Goal: Task Accomplishment & Management: Manage account settings

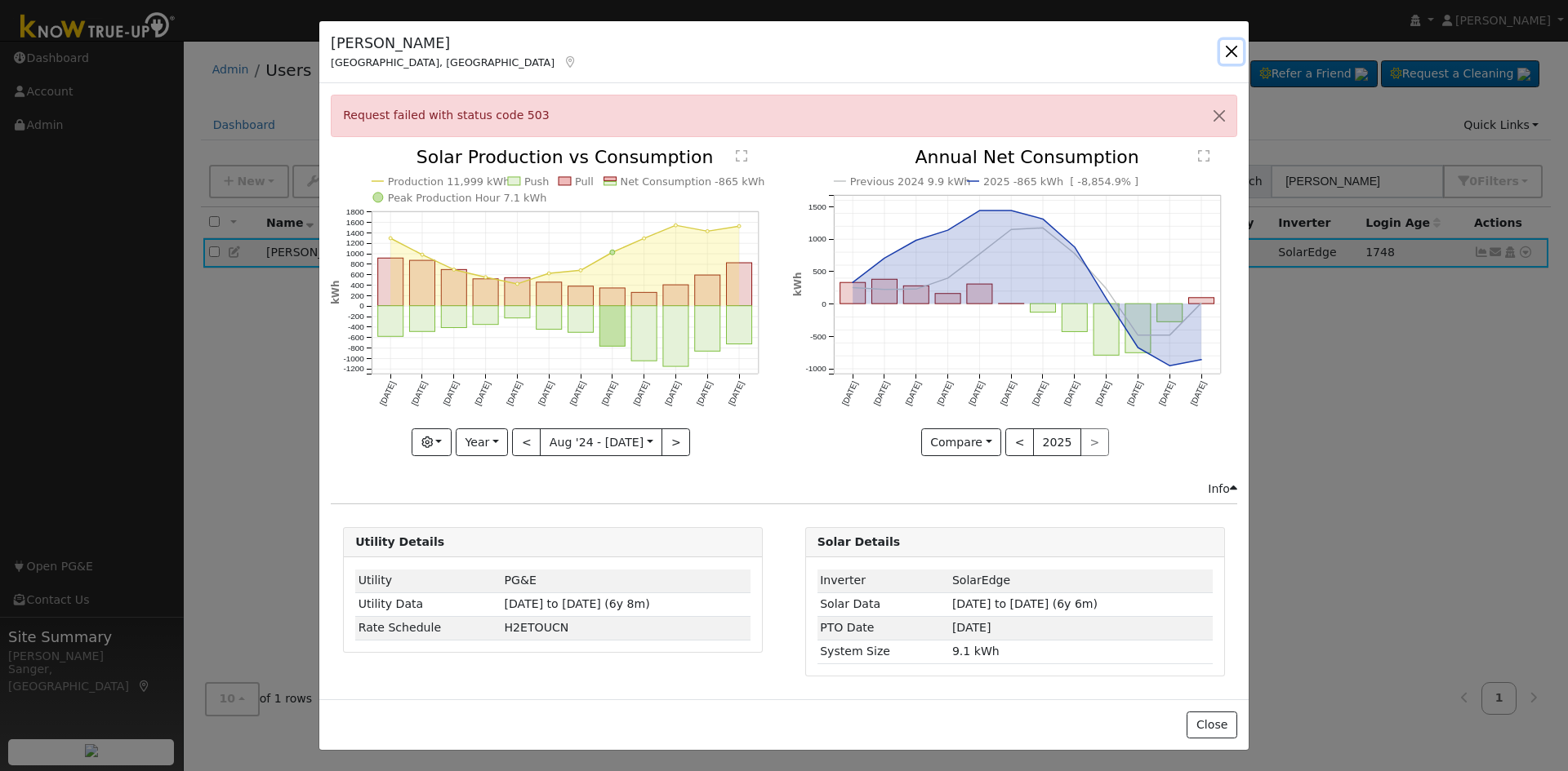
click at [1227, 47] on button "button" at bounding box center [1232, 52] width 23 height 23
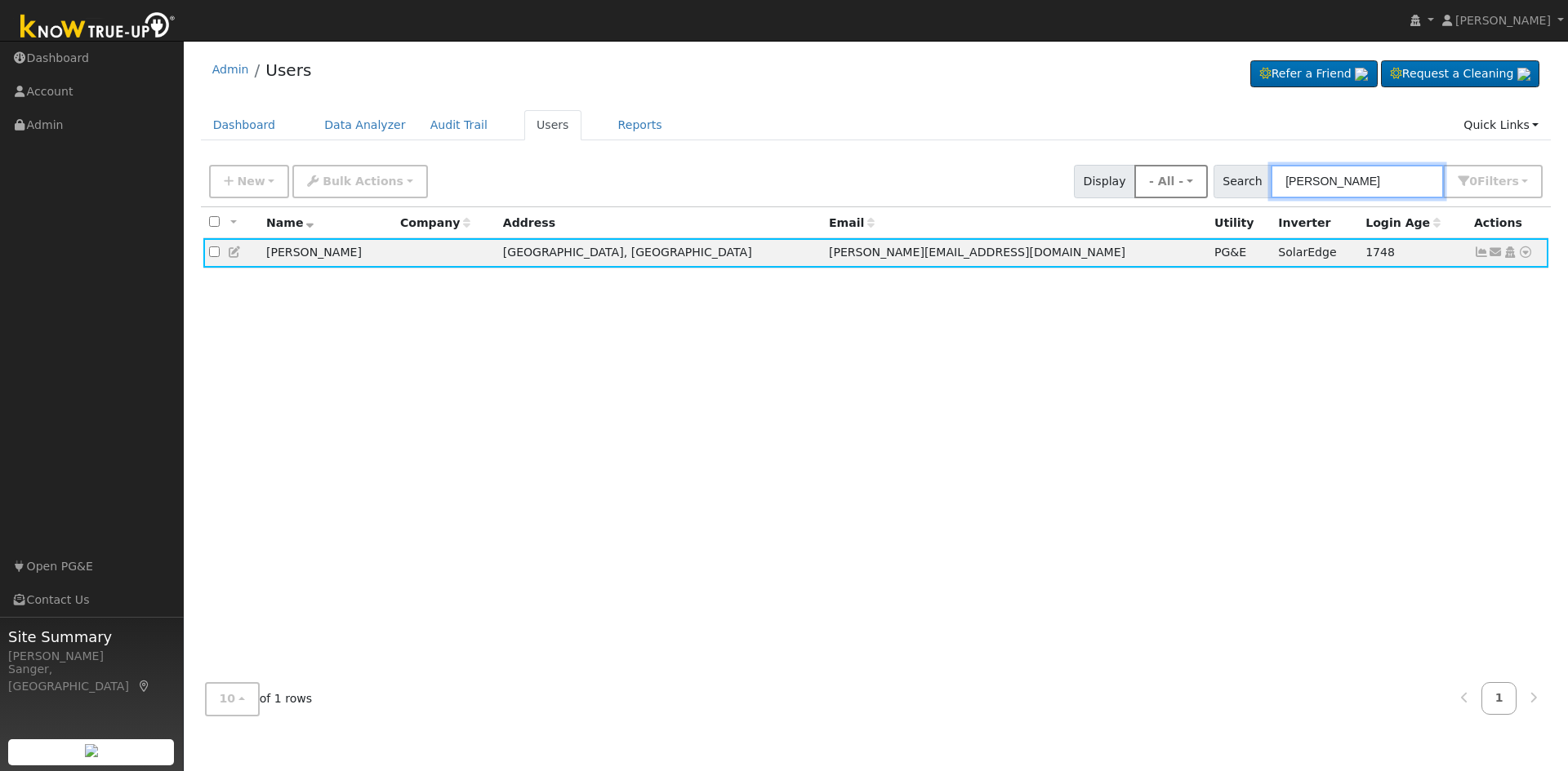
drag, startPoint x: 1338, startPoint y: 177, endPoint x: 1169, endPoint y: 178, distance: 169.0
click at [1169, 178] on div "New Add User Quick Add Quick Connect Quick Convert Lead Bulk Actions Send Email…" at bounding box center [875, 178] width 1340 height 39
paste input "[PERSON_NAME]"
type input "[PERSON_NAME]"
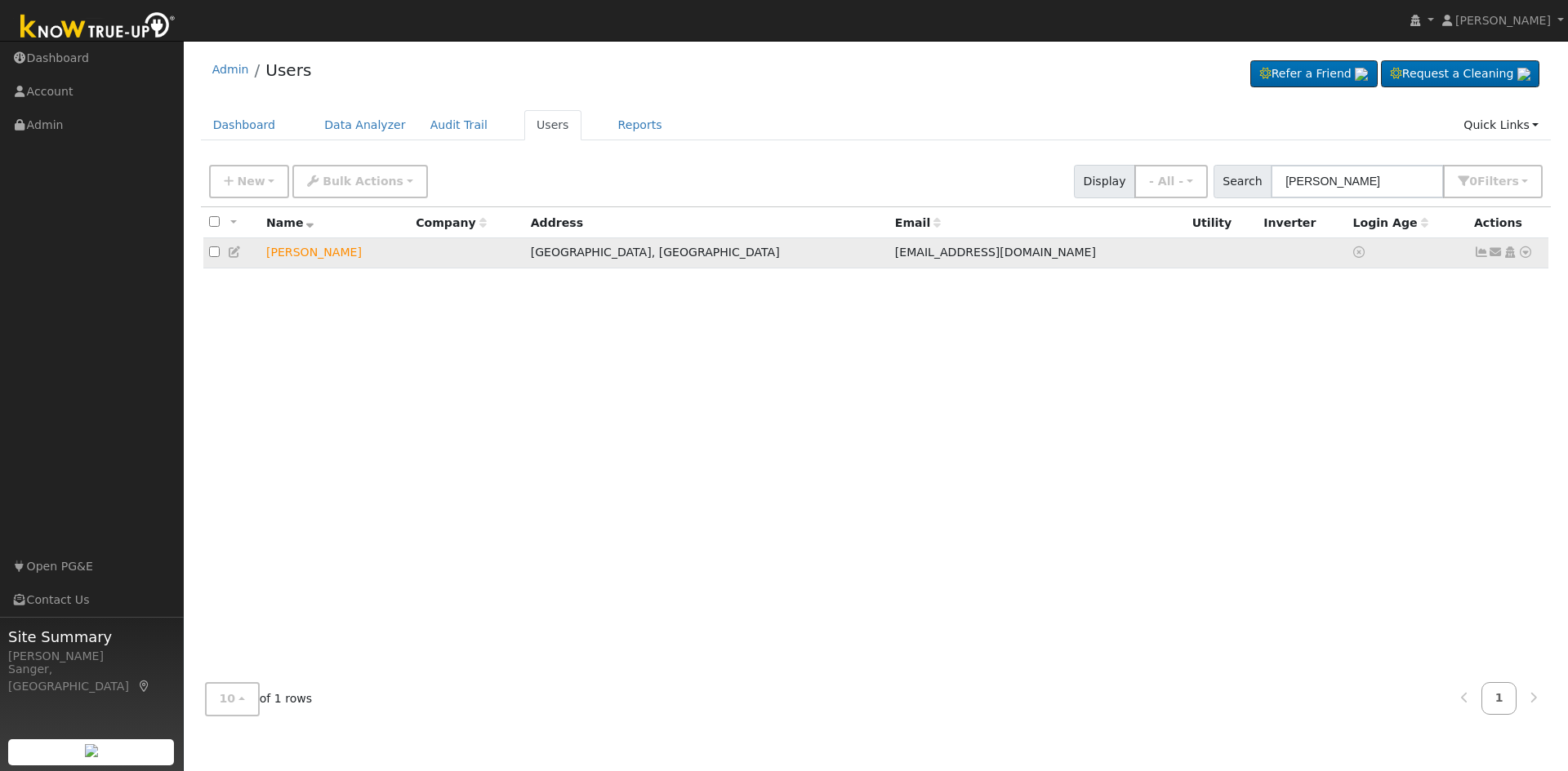
click at [1497, 254] on icon at bounding box center [1496, 252] width 14 height 12
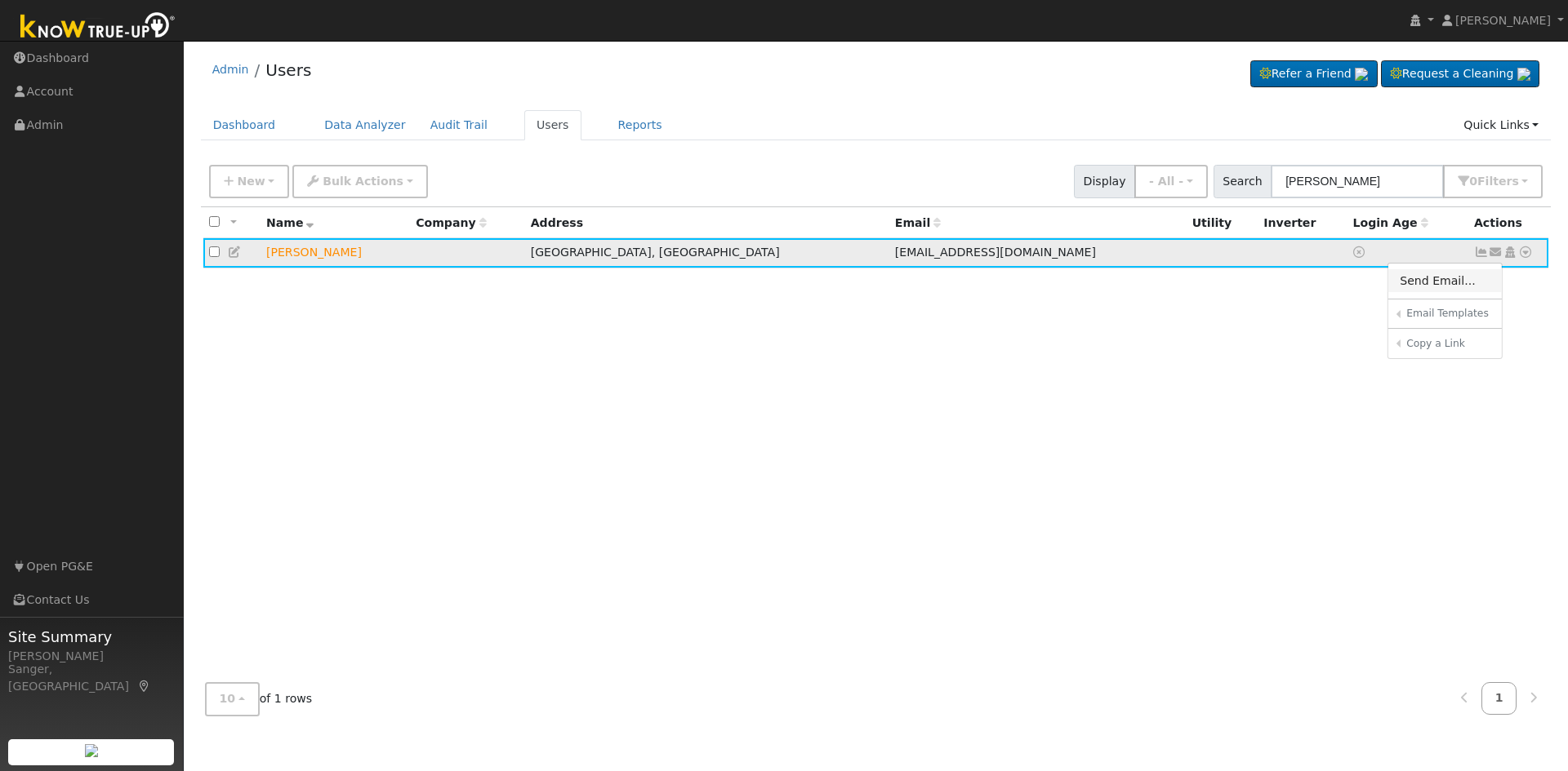
click at [1438, 281] on link "Send Email..." at bounding box center [1445, 281] width 113 height 23
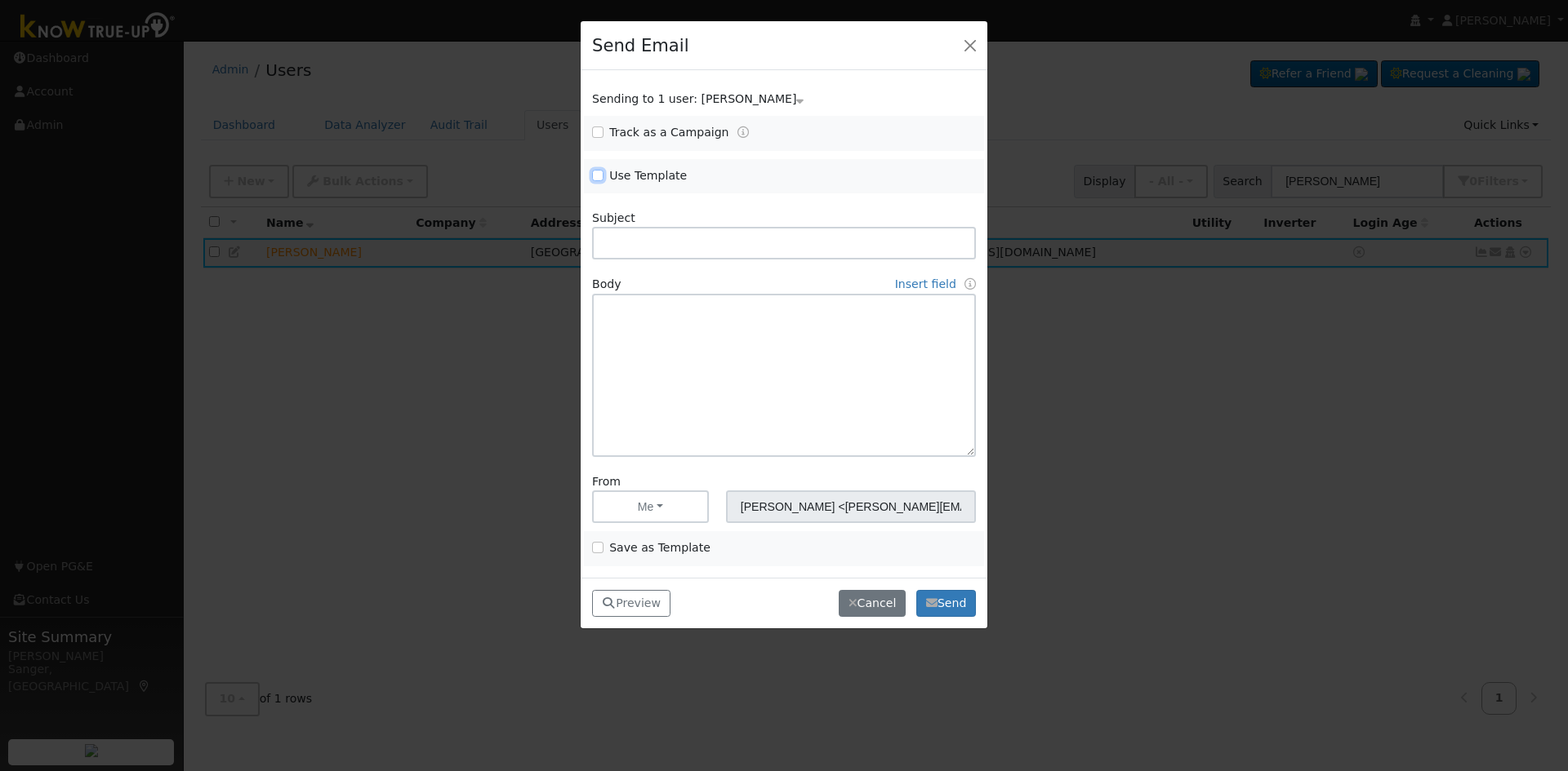
click at [597, 176] on input "Use Template" at bounding box center [597, 175] width 12 height 12
checkbox input "true"
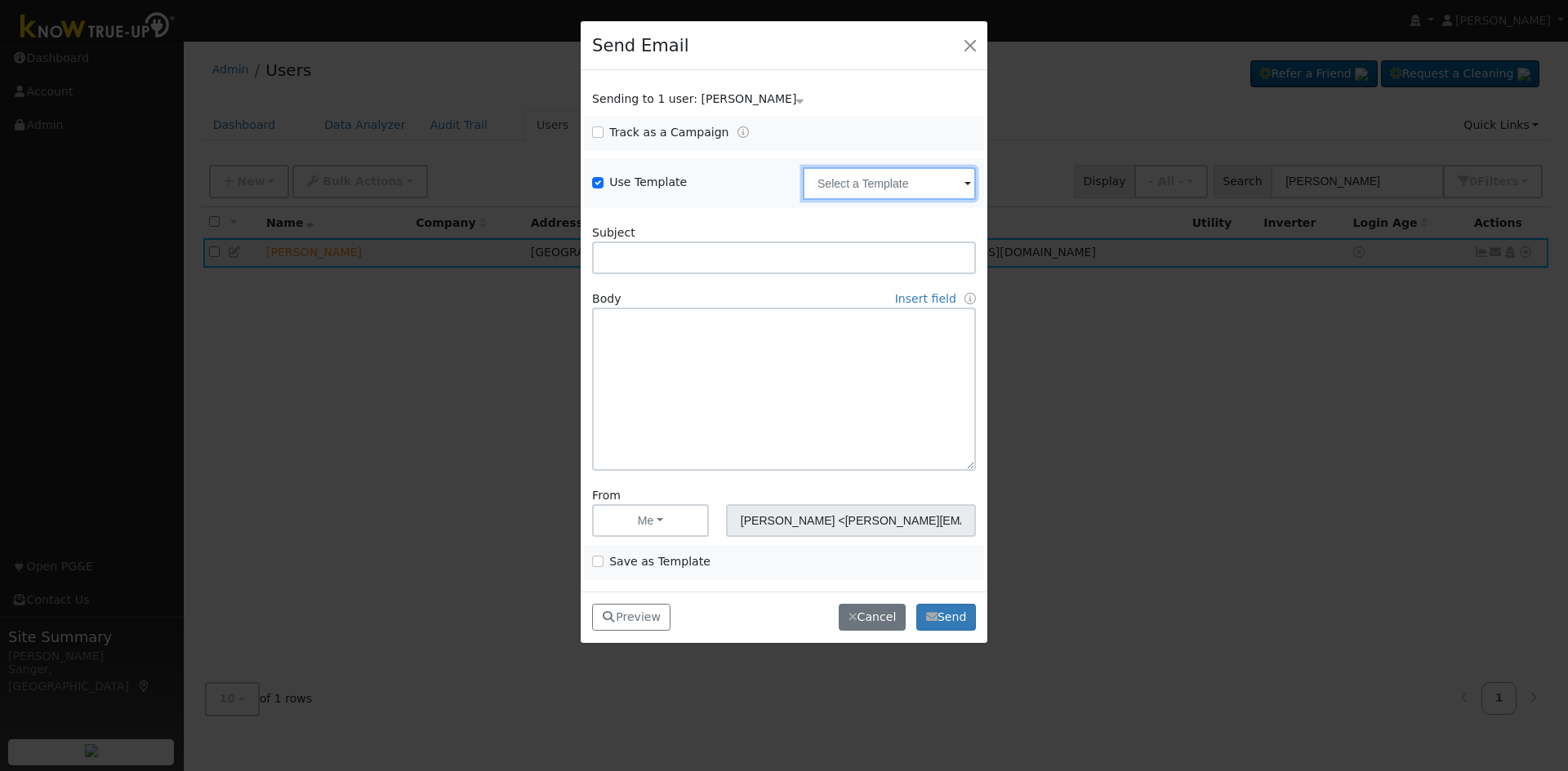
click at [888, 185] on input "text" at bounding box center [889, 184] width 173 height 33
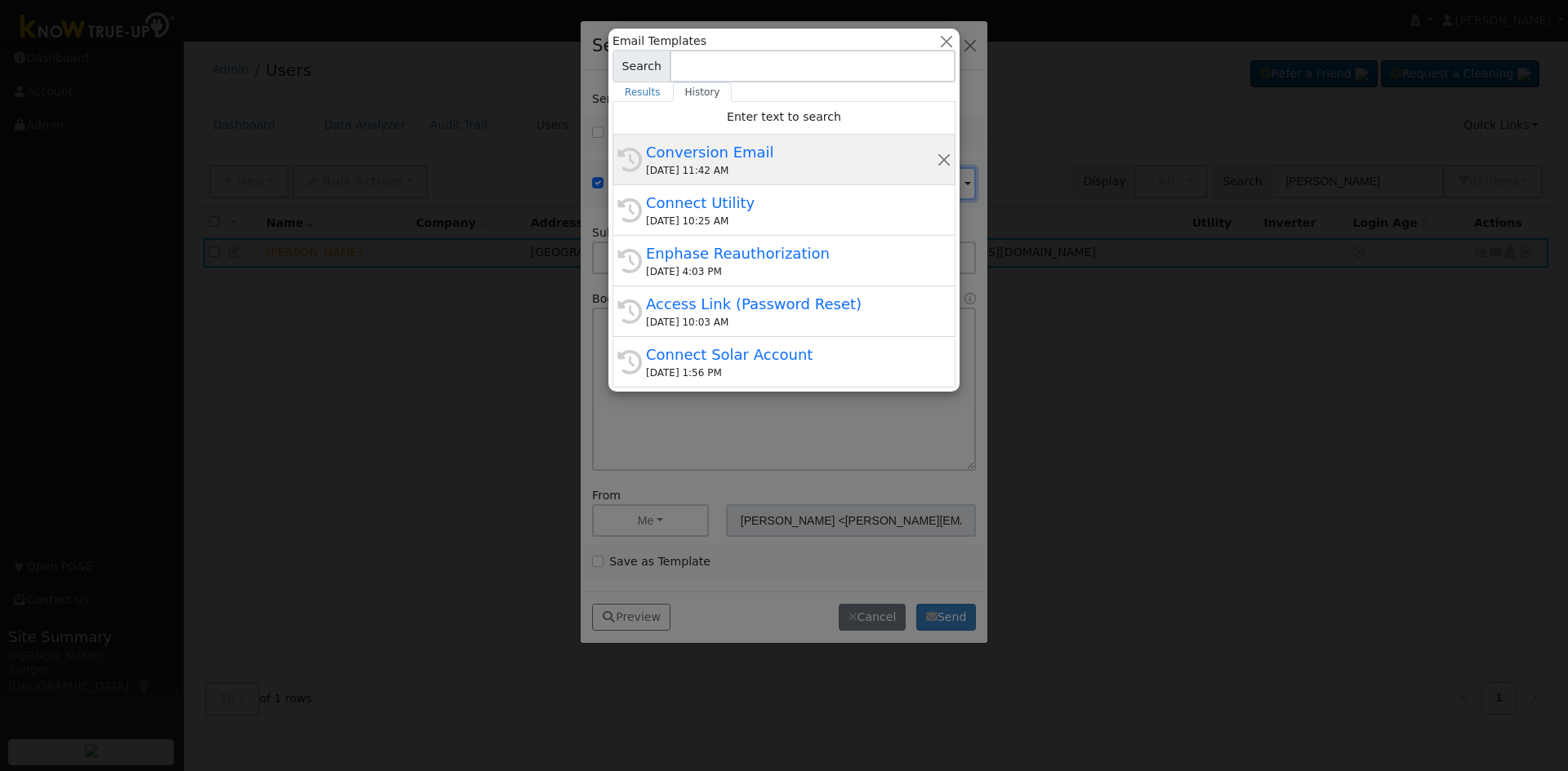
click at [773, 162] on div "Conversion Email" at bounding box center [792, 152] width 291 height 22
type input "Conversion Email"
type input "Connect Your Utility Account"
type textarea "Dear {user_fname}, The first step is to connect your electric utility account. …"
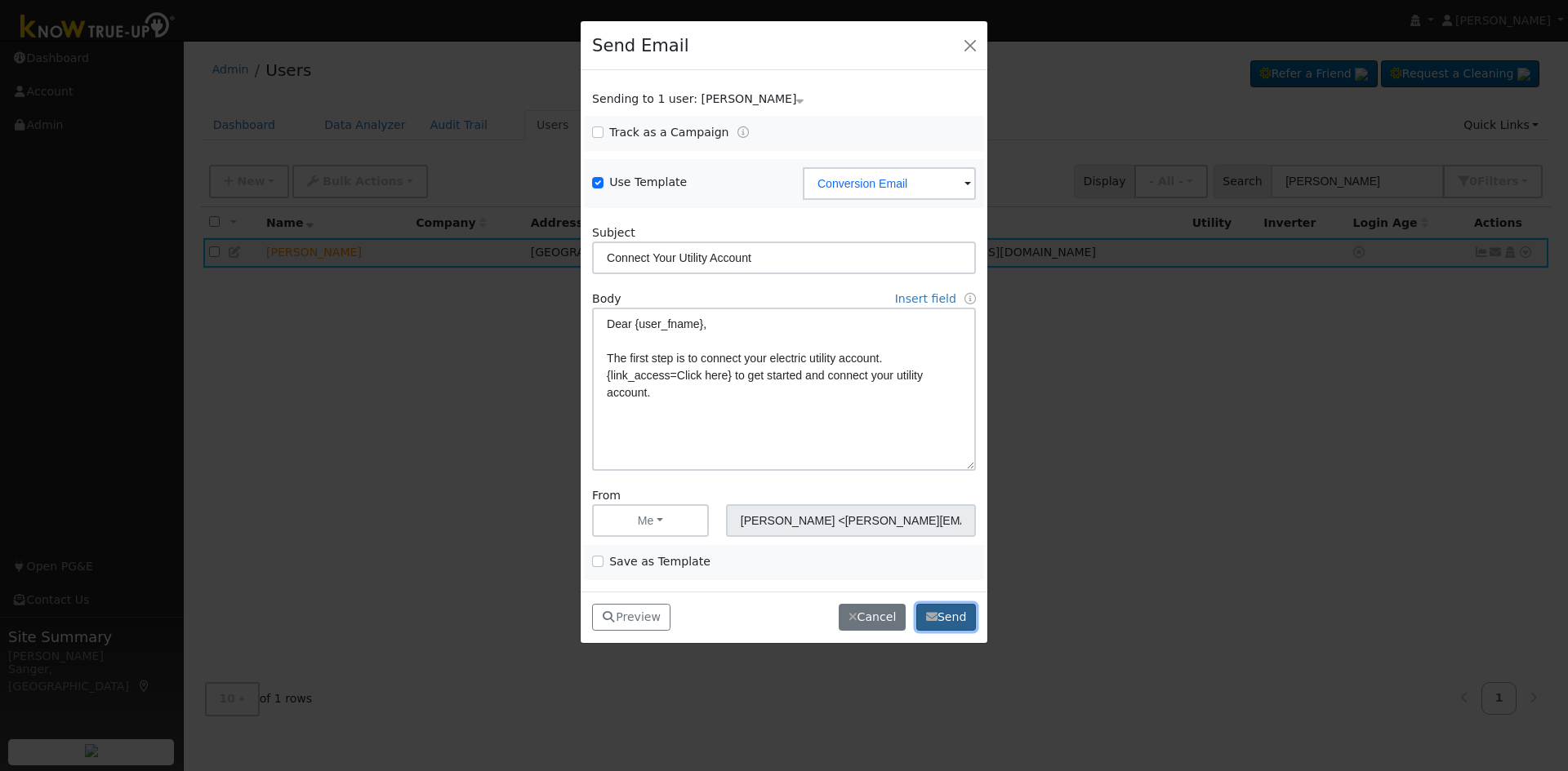
click at [953, 619] on button "Send" at bounding box center [946, 618] width 60 height 28
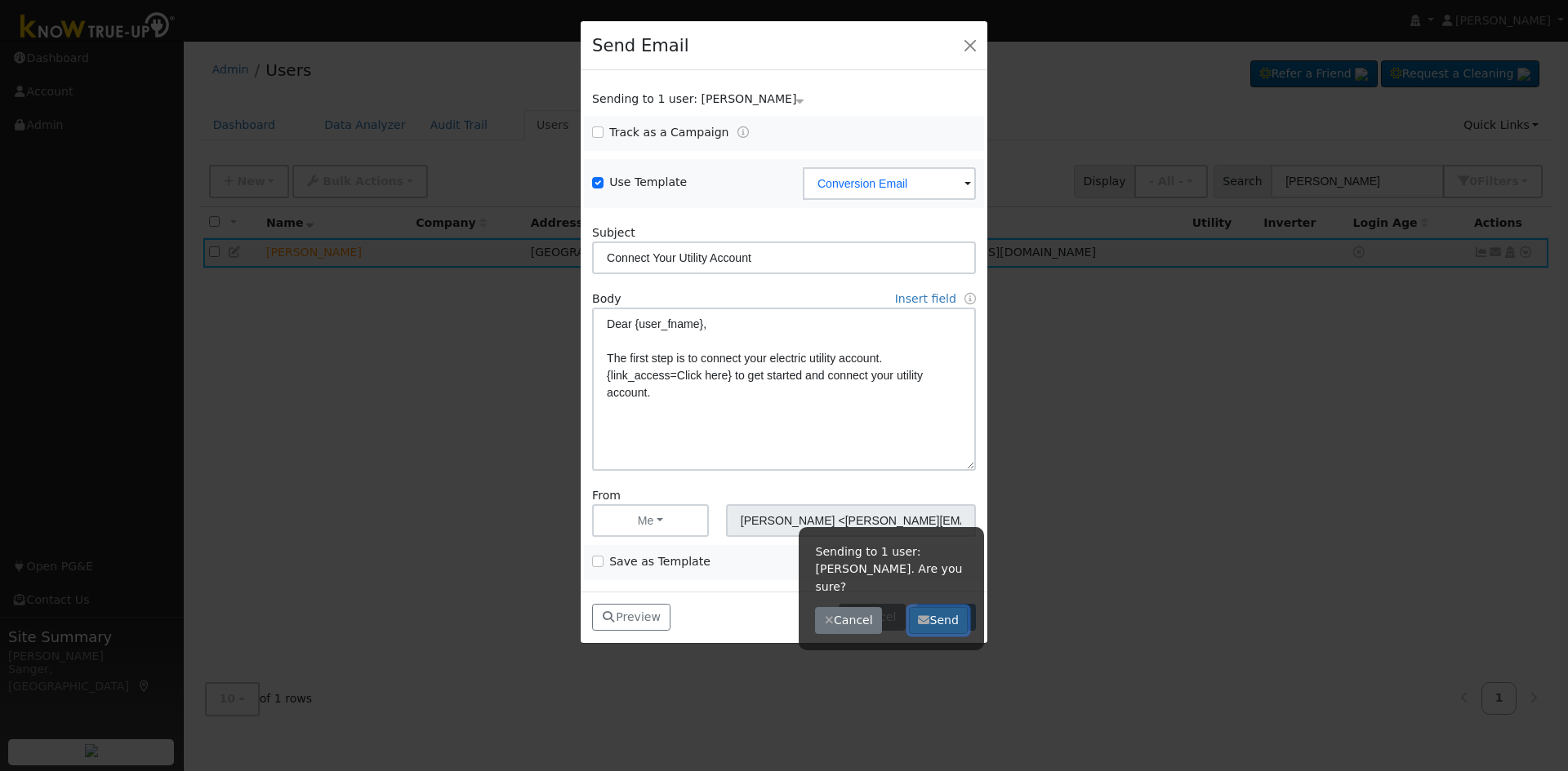
click at [934, 608] on button "Send" at bounding box center [938, 621] width 60 height 28
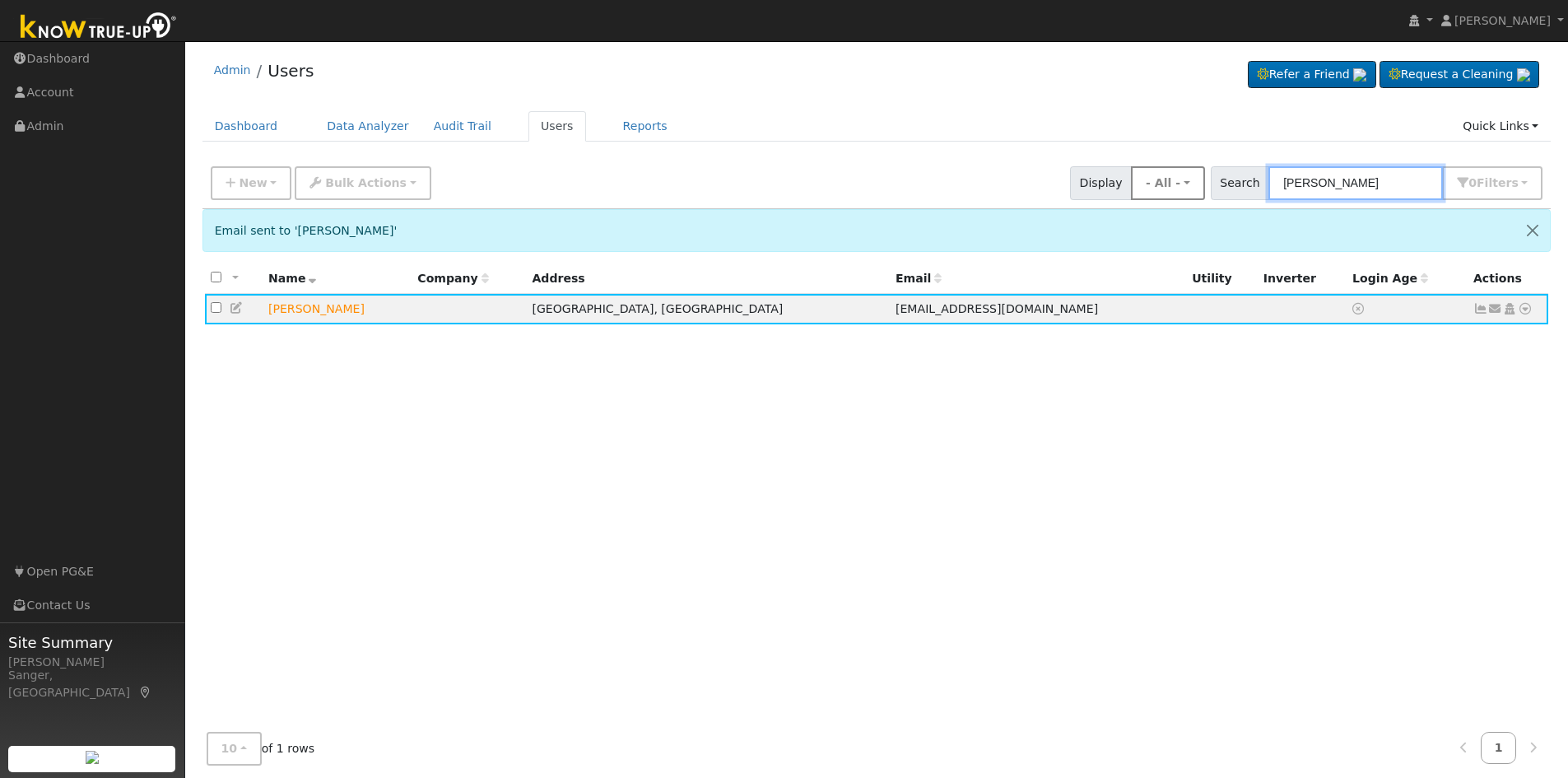
drag, startPoint x: 1366, startPoint y: 183, endPoint x: 1205, endPoint y: 185, distance: 161.0
click at [1206, 185] on div "New Add User Quick Add Quick Connect Quick Convert Lead Bulk Actions Send Email…" at bounding box center [876, 180] width 1338 height 40
paste input "[PERSON_NAME]"
type input "[PERSON_NAME]"
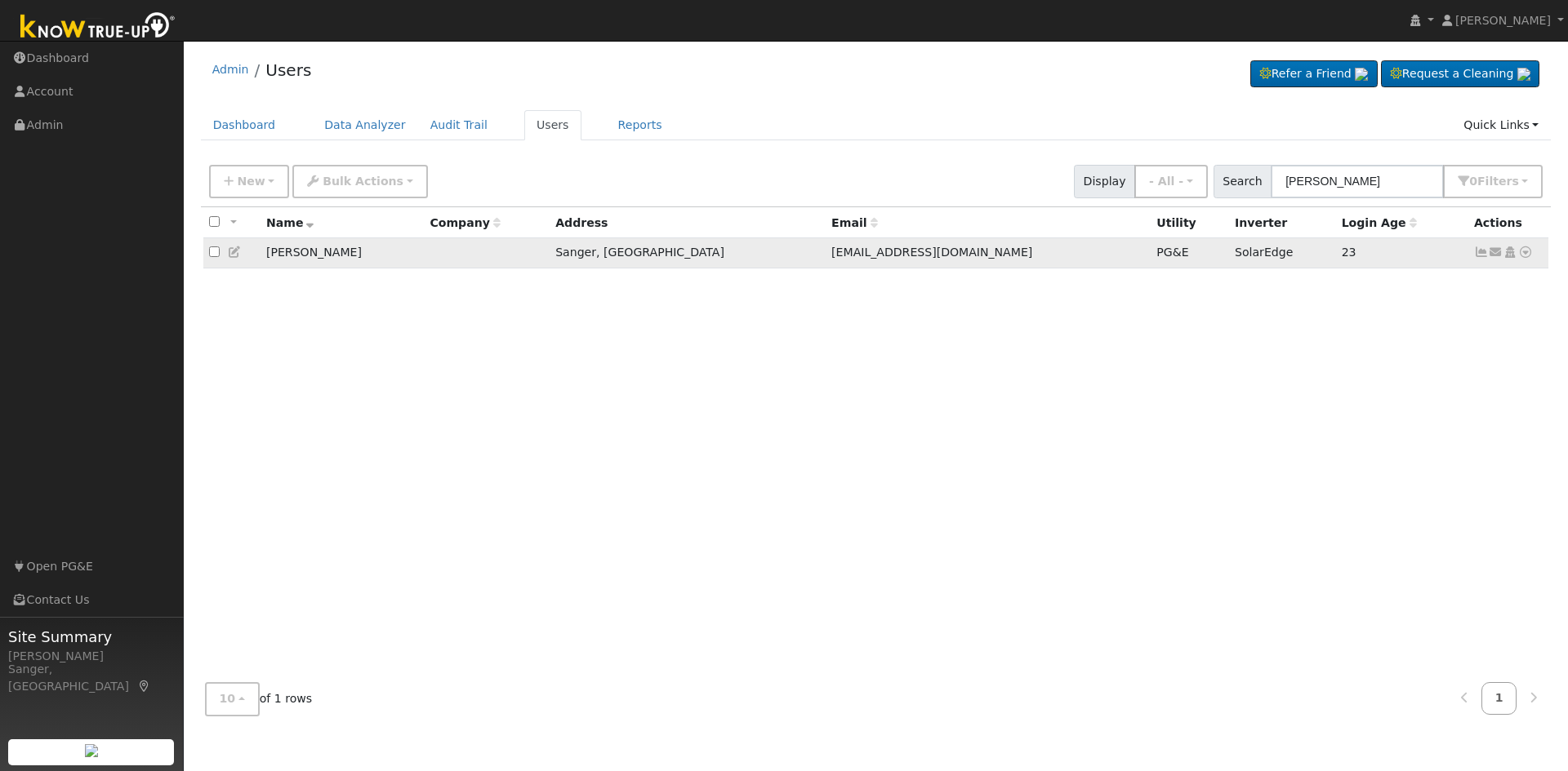
click at [1479, 253] on icon at bounding box center [1481, 252] width 14 height 12
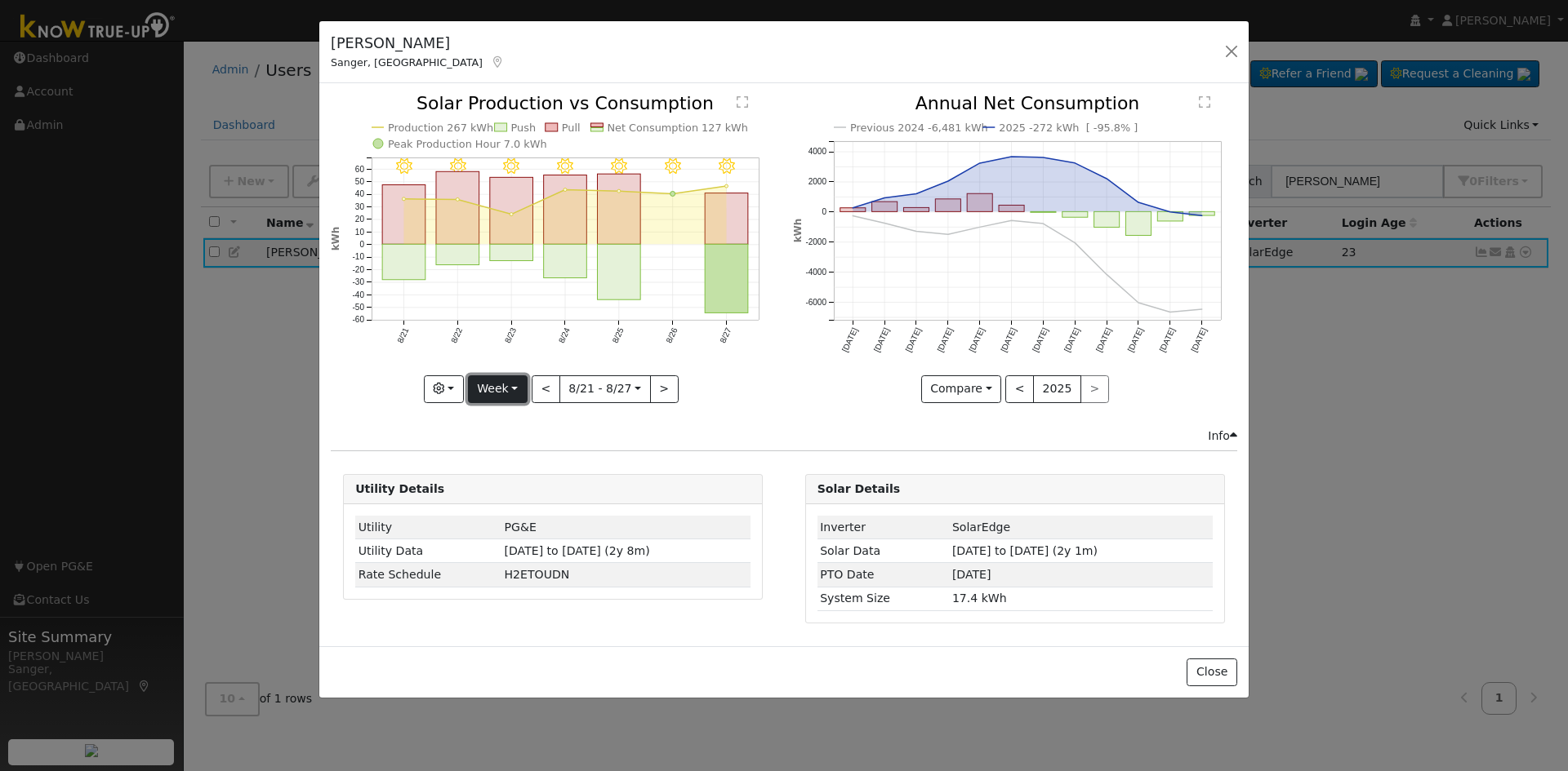
click at [483, 389] on button "Week" at bounding box center [497, 389] width 60 height 28
click at [505, 495] on link "Year" at bounding box center [525, 492] width 113 height 23
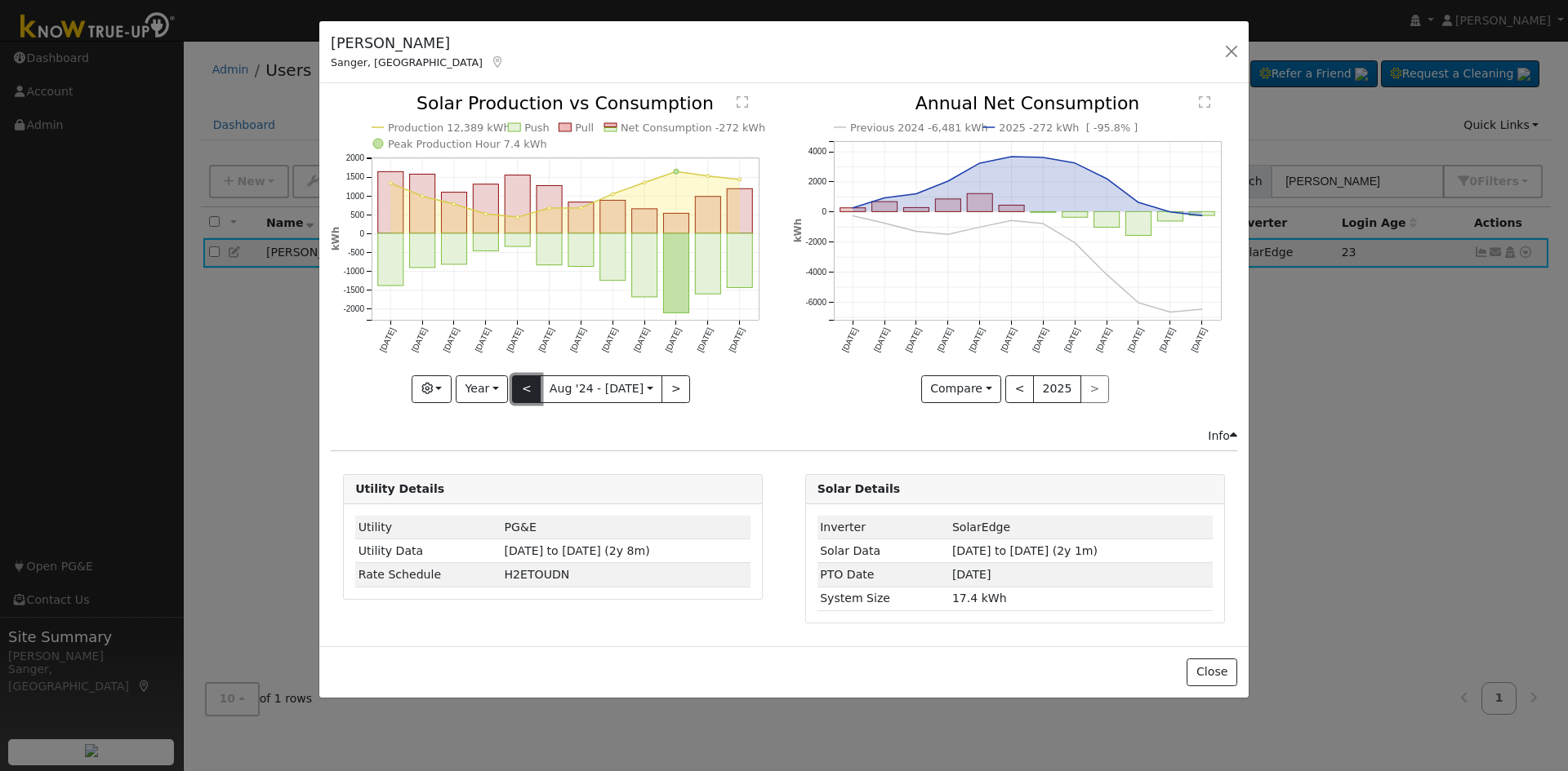
click at [521, 387] on button "<" at bounding box center [526, 389] width 29 height 28
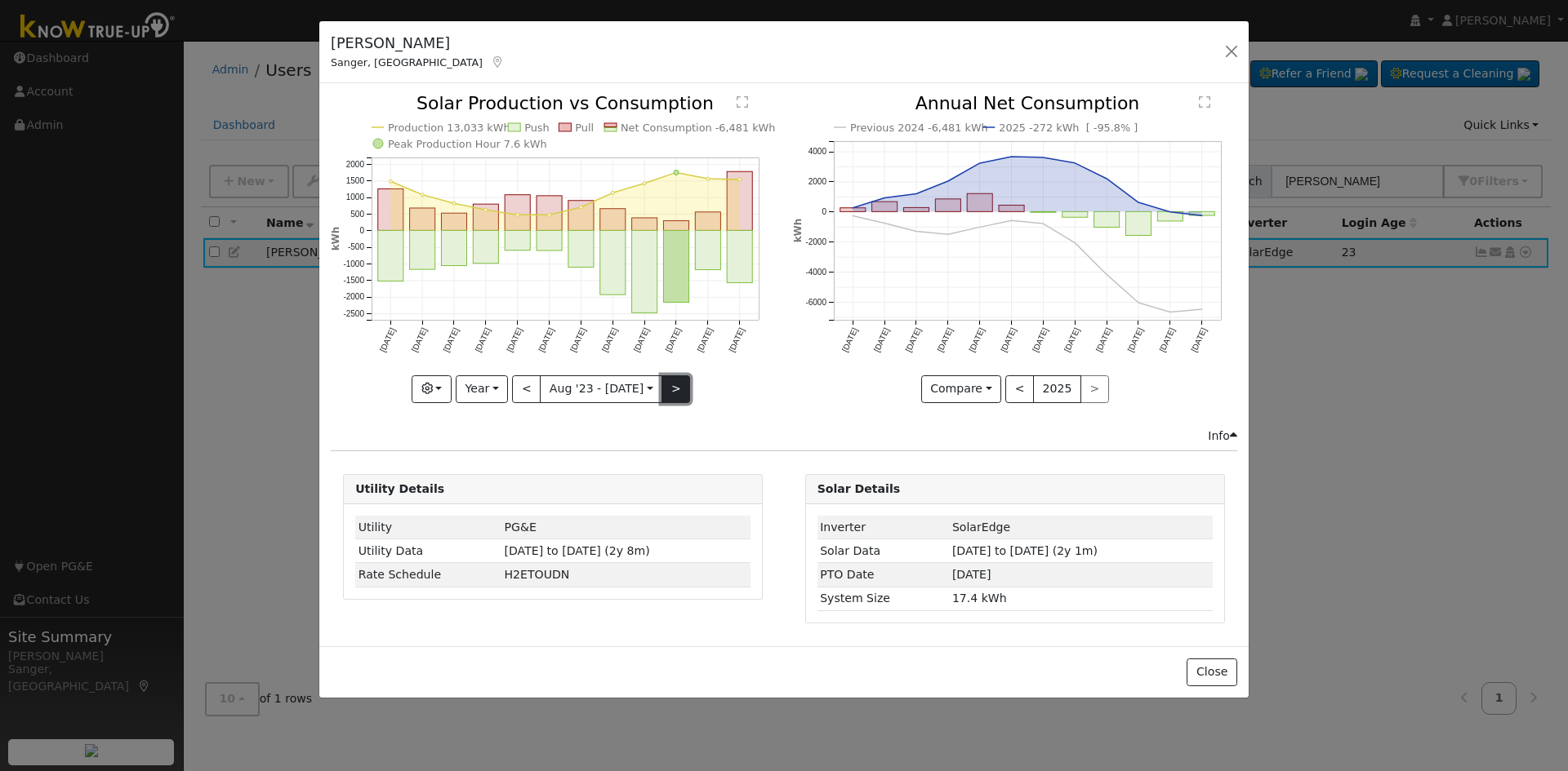
click at [675, 386] on button ">" at bounding box center [676, 389] width 29 height 28
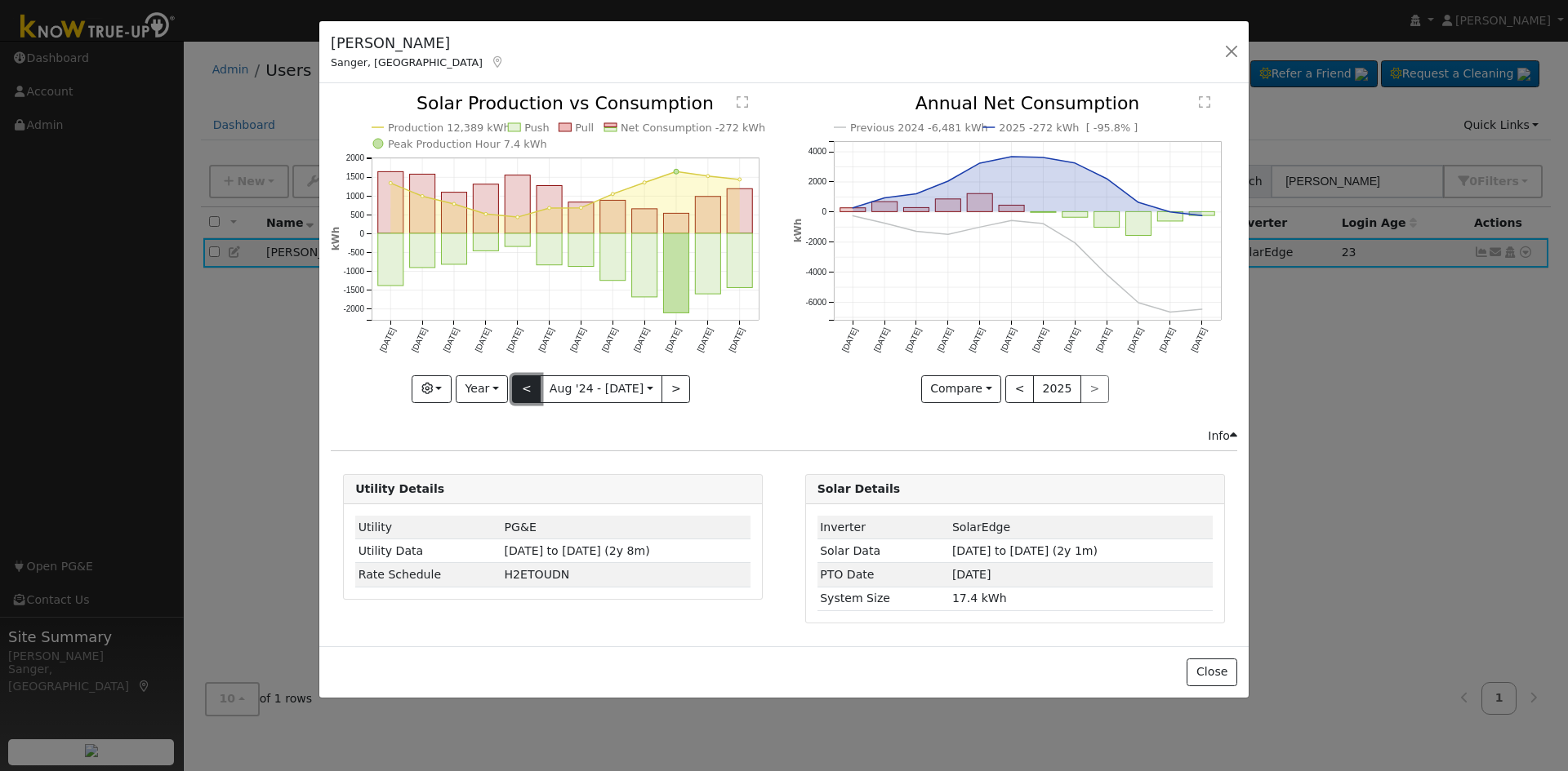
click at [528, 386] on button "<" at bounding box center [526, 389] width 29 height 28
type input "[DATE]"
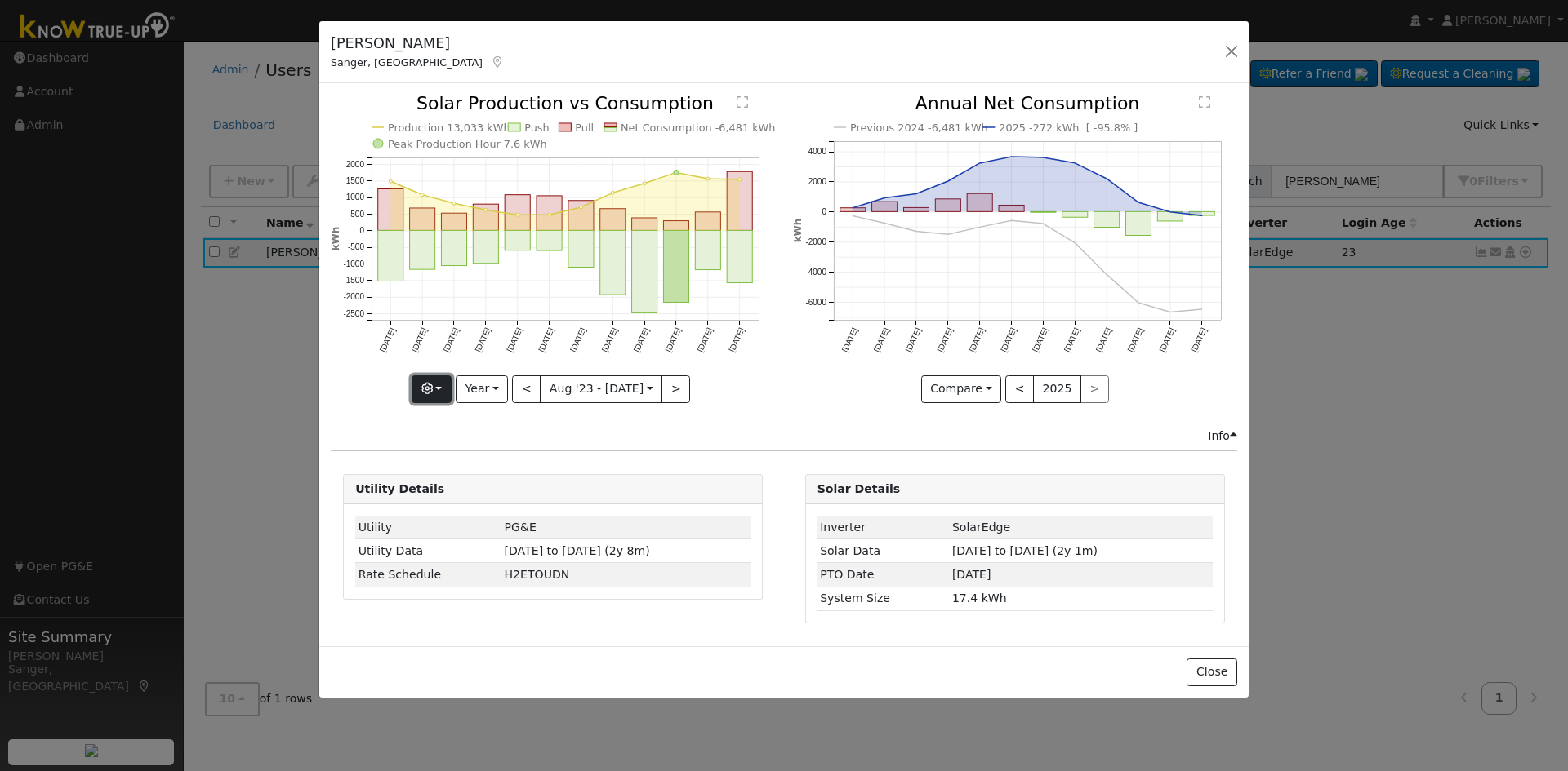
click at [432, 396] on button "button" at bounding box center [431, 389] width 40 height 28
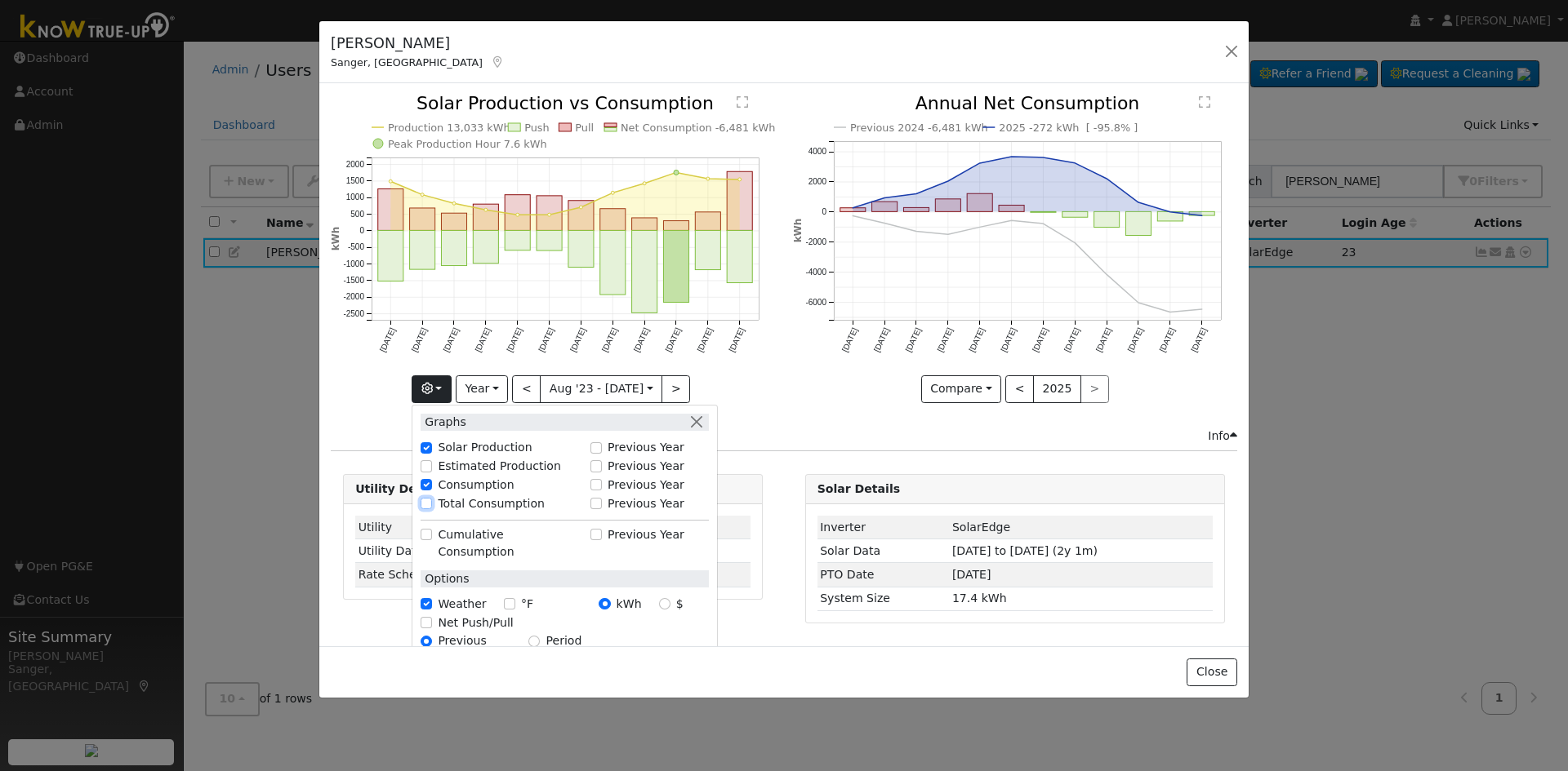
click at [432, 502] on input "Total Consumption" at bounding box center [426, 503] width 12 height 12
checkbox input "true"
click at [839, 394] on div "Compare Compare Previous Current Year < 2025 >" at bounding box center [1015, 389] width 445 height 28
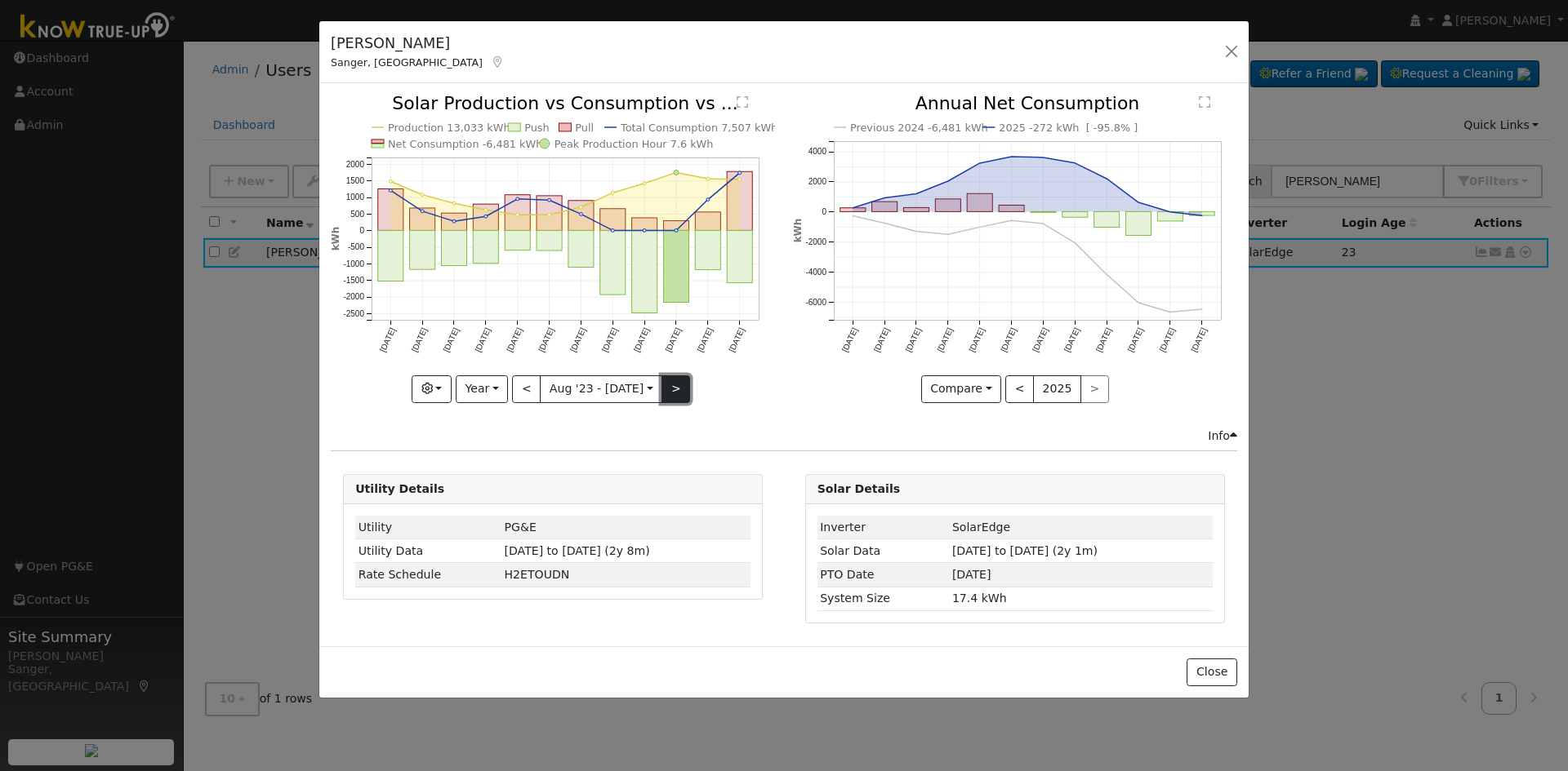
click at [662, 389] on button ">" at bounding box center [676, 389] width 29 height 28
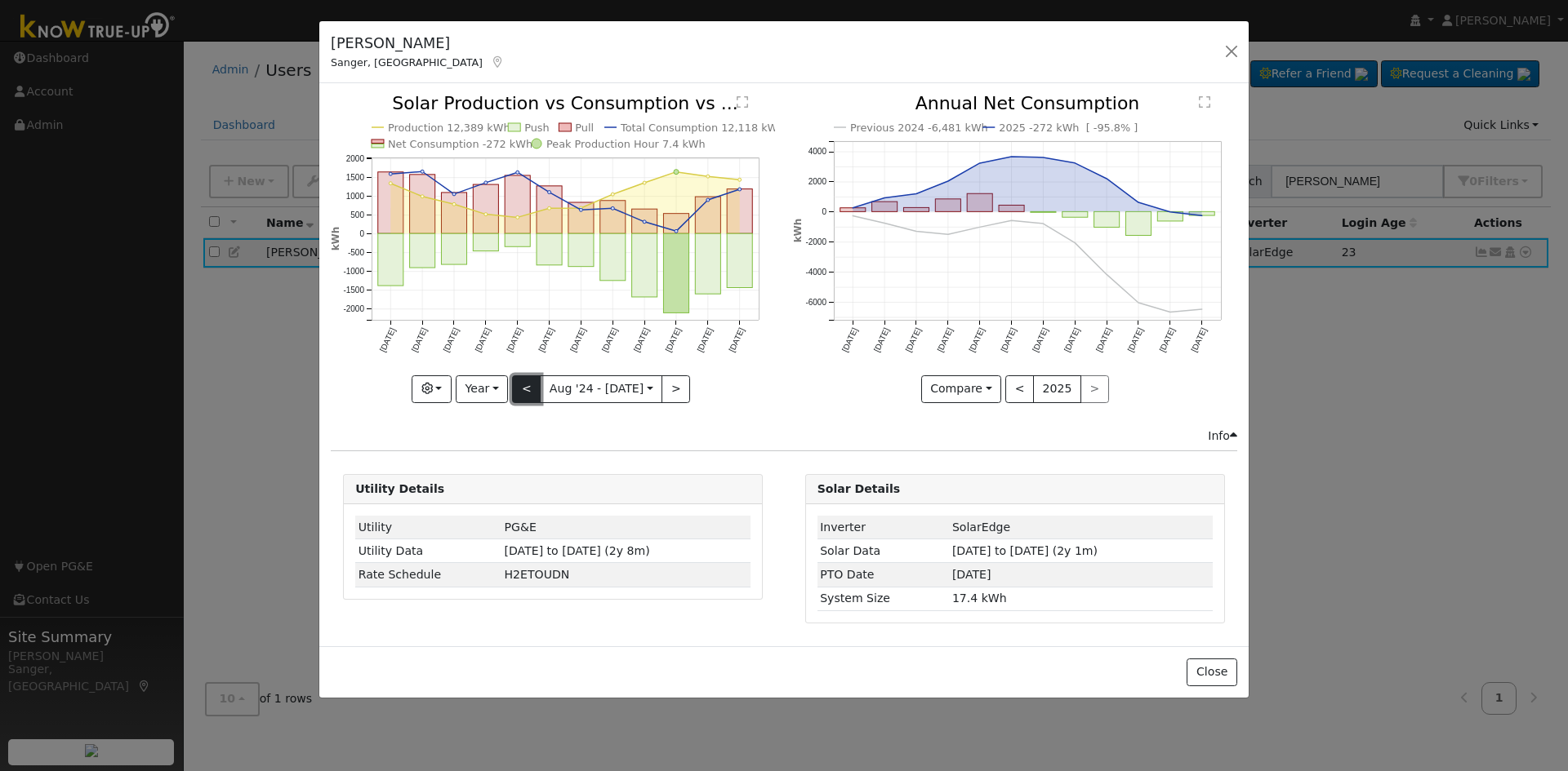
click at [526, 385] on button "<" at bounding box center [526, 389] width 29 height 28
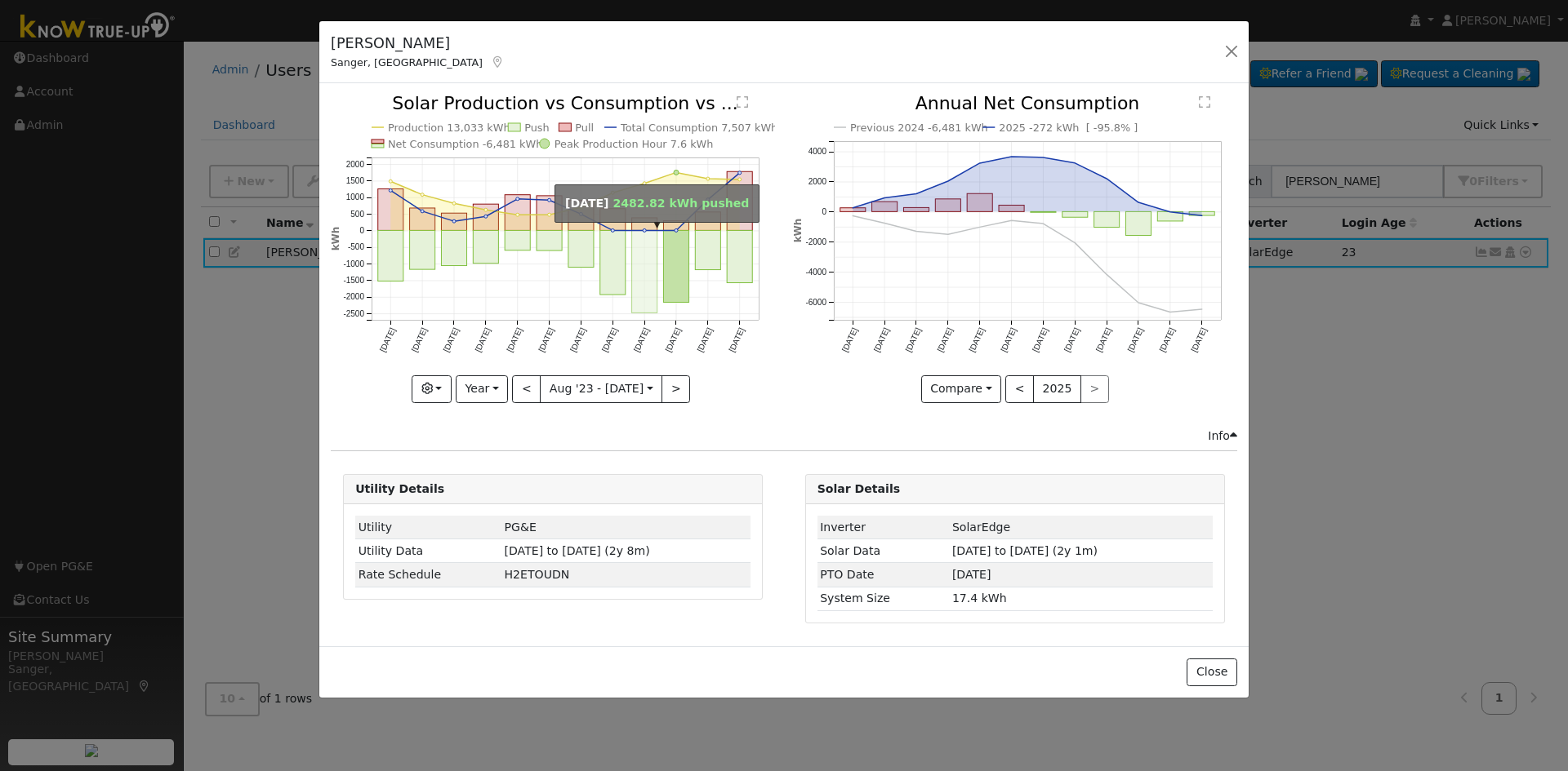
click at [641, 261] on rect "onclick=""" at bounding box center [645, 272] width 25 height 82
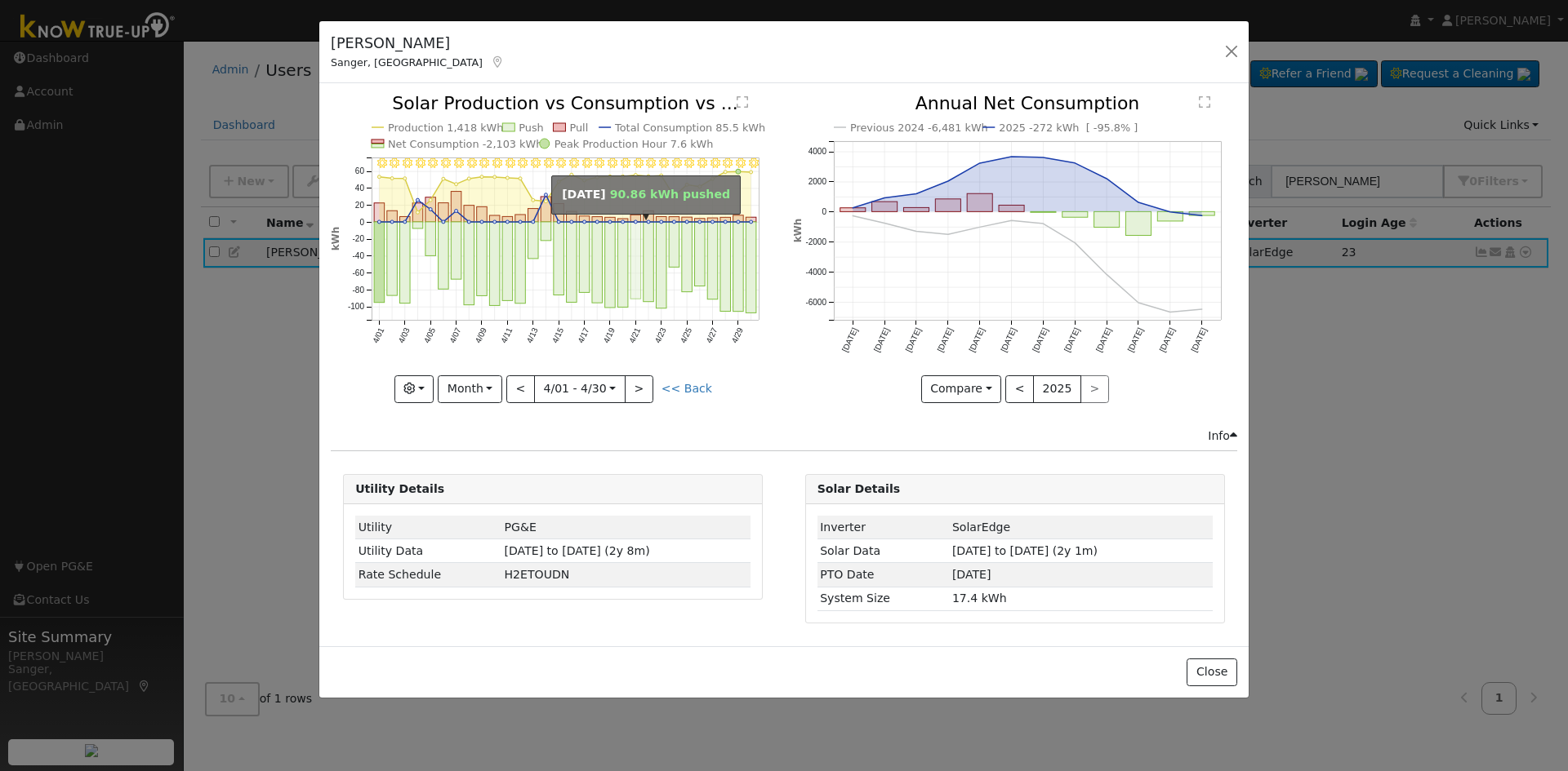
click at [641, 261] on rect "onclick=""" at bounding box center [636, 261] width 11 height 77
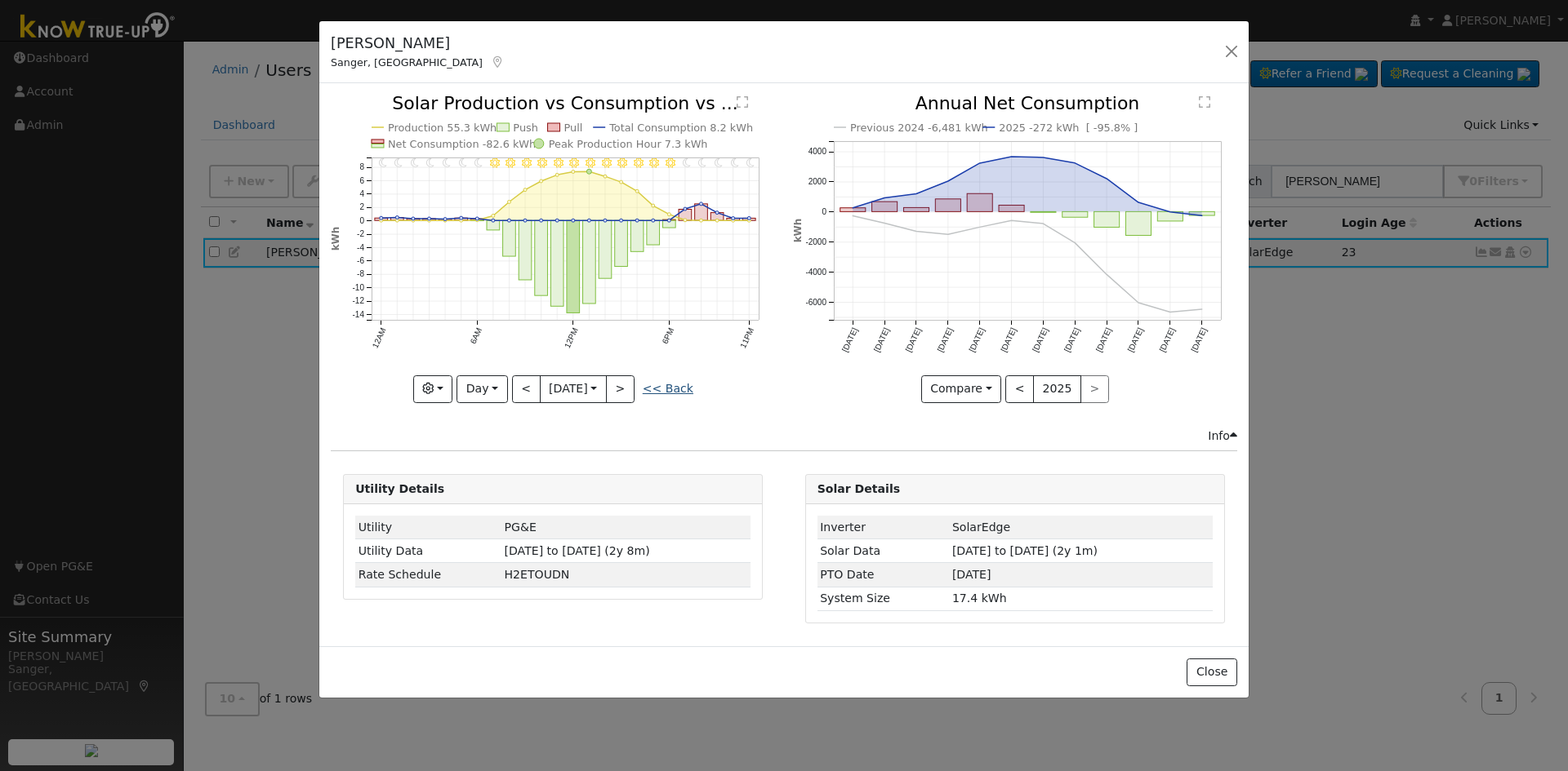
click at [675, 389] on link "<< Back" at bounding box center [668, 388] width 51 height 13
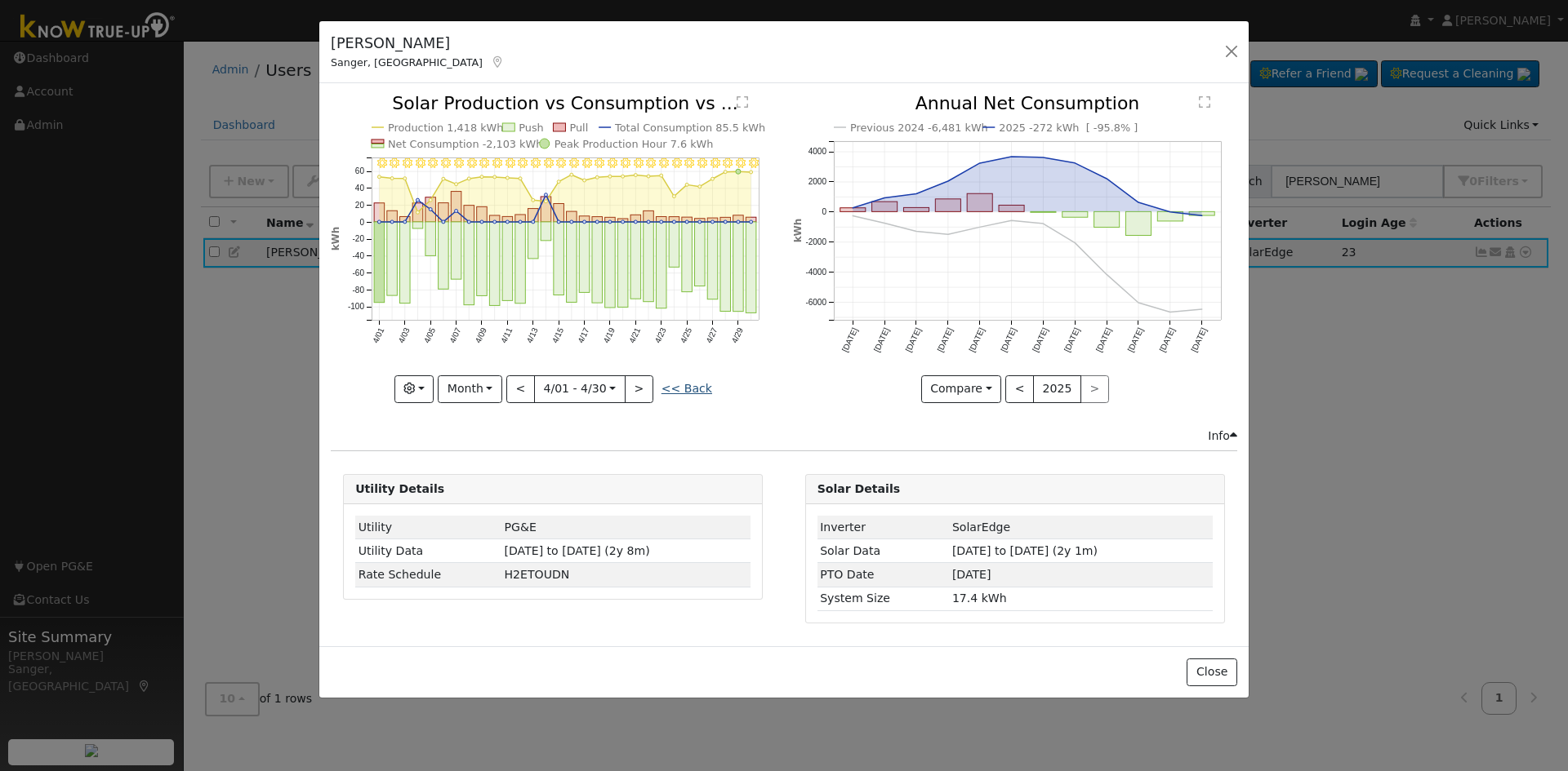
click at [675, 387] on link "<< Back" at bounding box center [687, 388] width 51 height 13
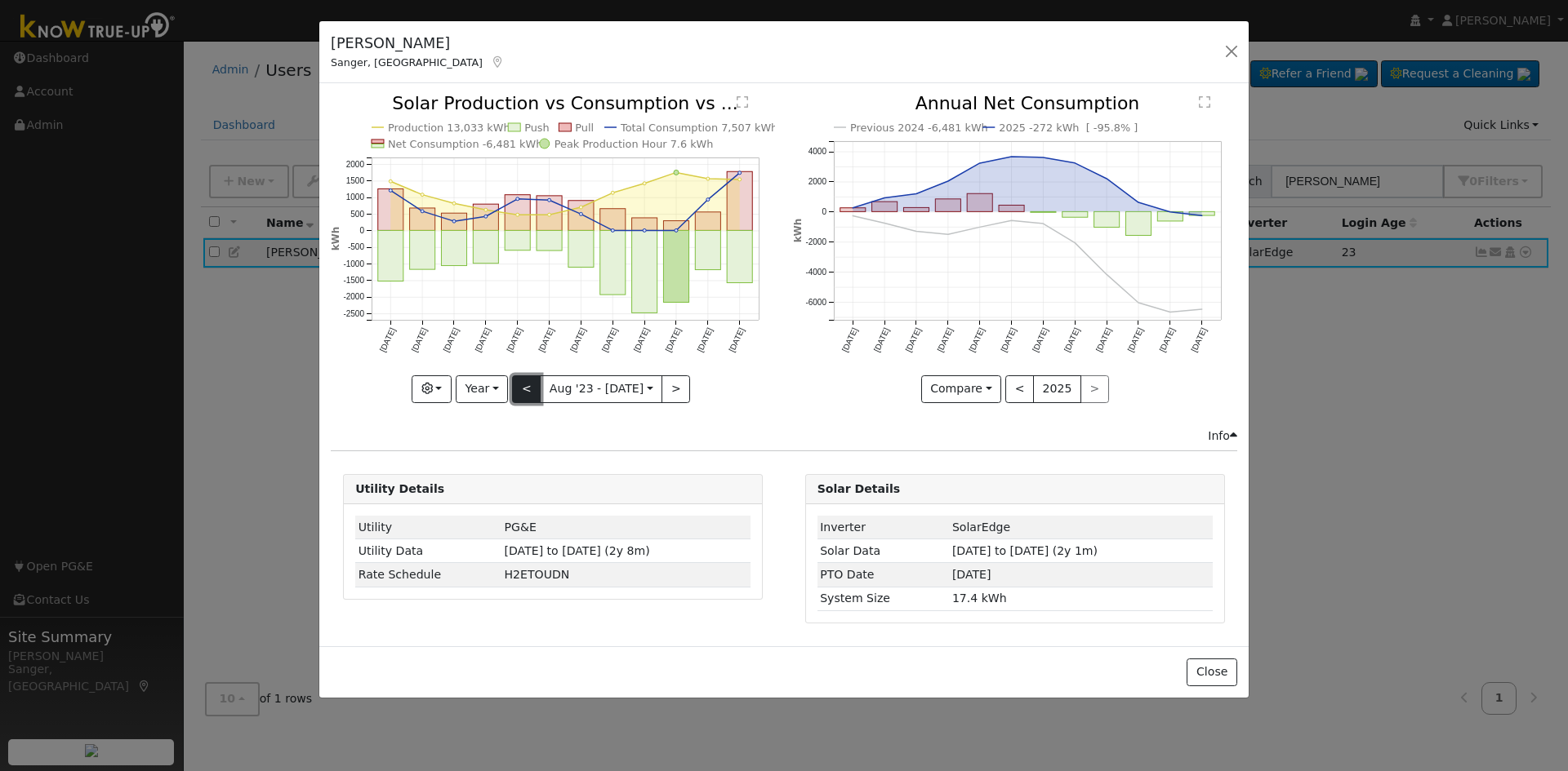
click at [529, 386] on button "<" at bounding box center [526, 389] width 29 height 28
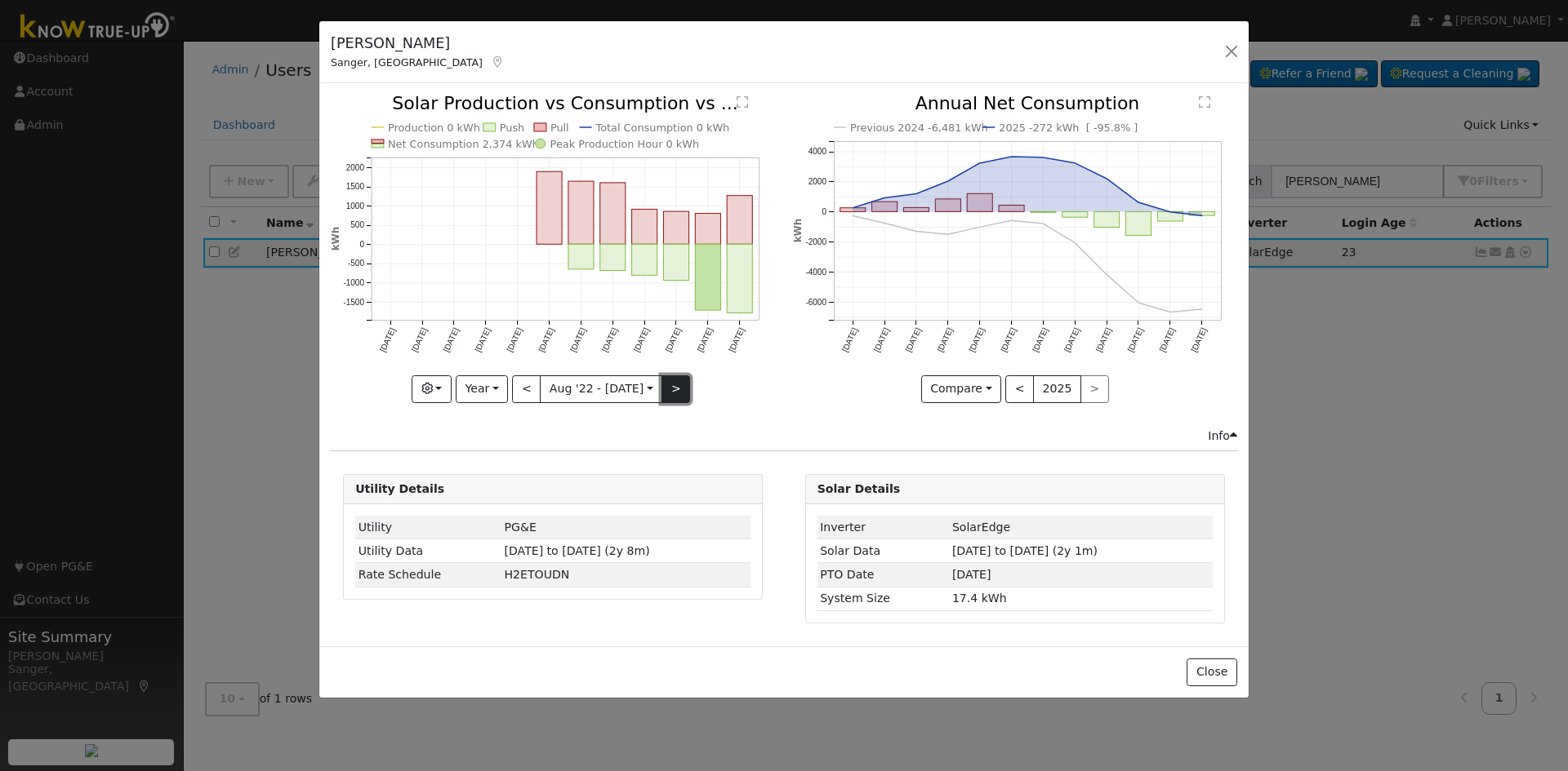
click at [669, 385] on button ">" at bounding box center [676, 389] width 29 height 28
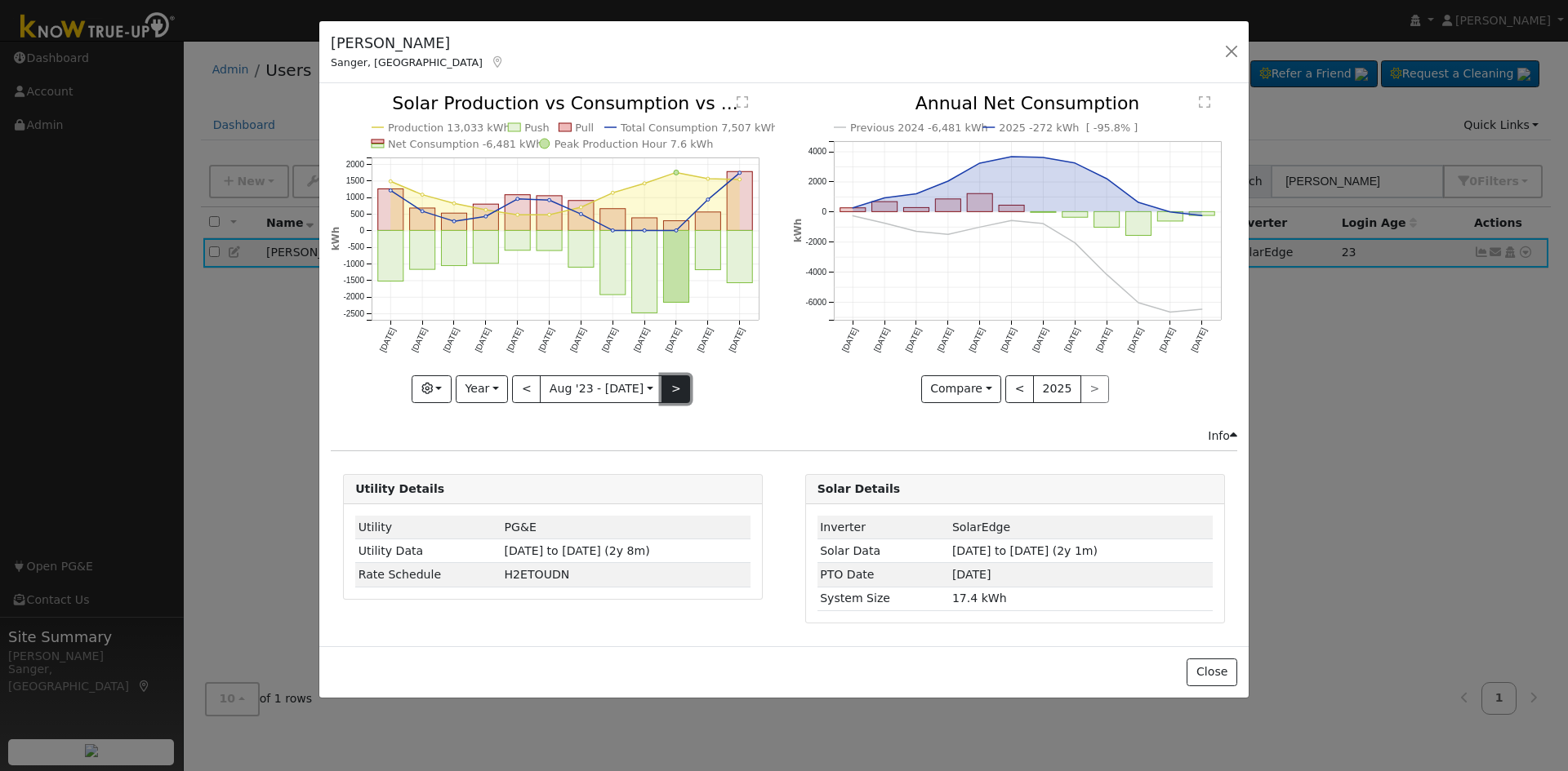
click at [669, 390] on button ">" at bounding box center [676, 389] width 29 height 28
type input "[DATE]"
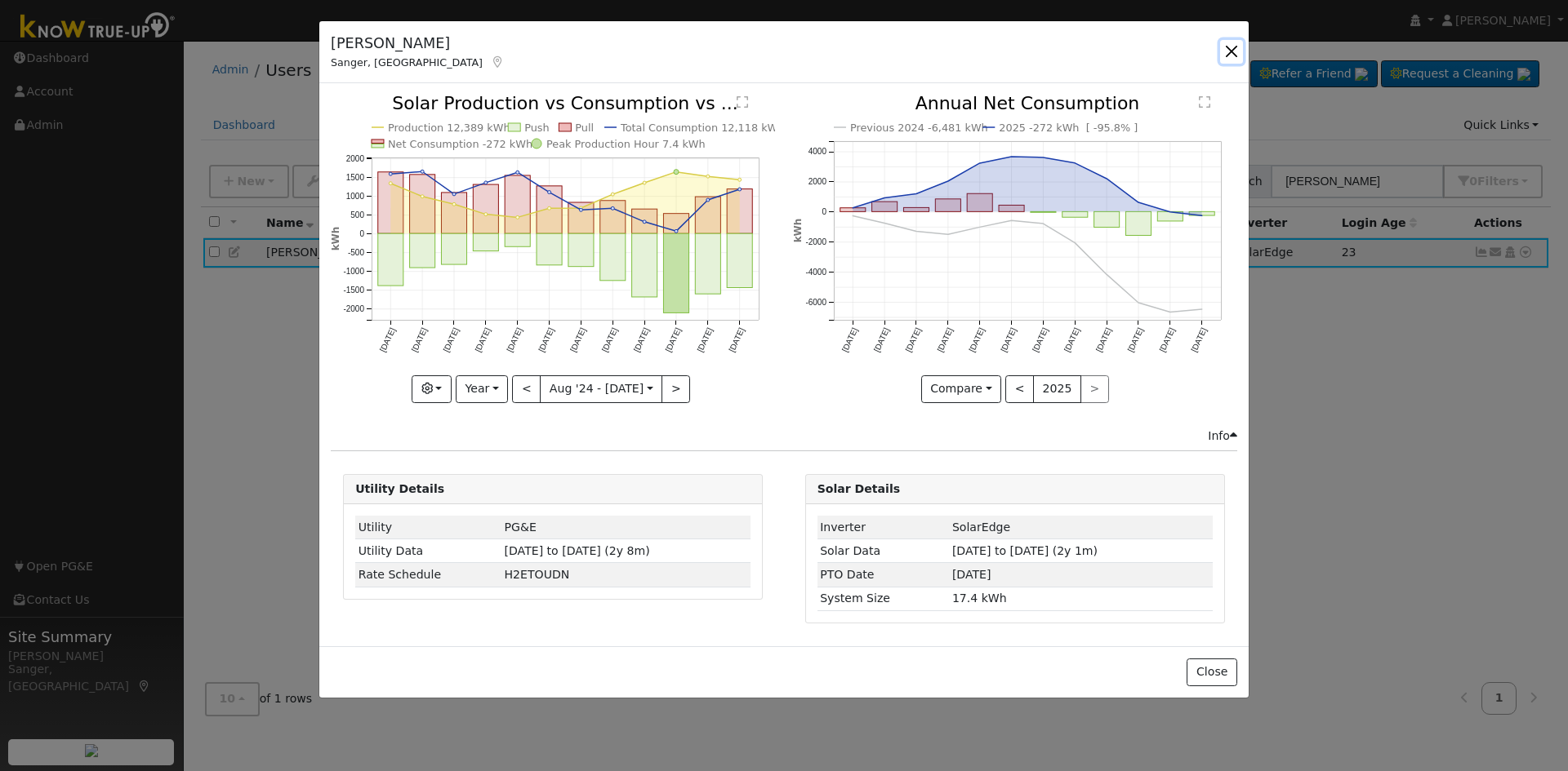
click at [1230, 49] on button "button" at bounding box center [1232, 52] width 23 height 23
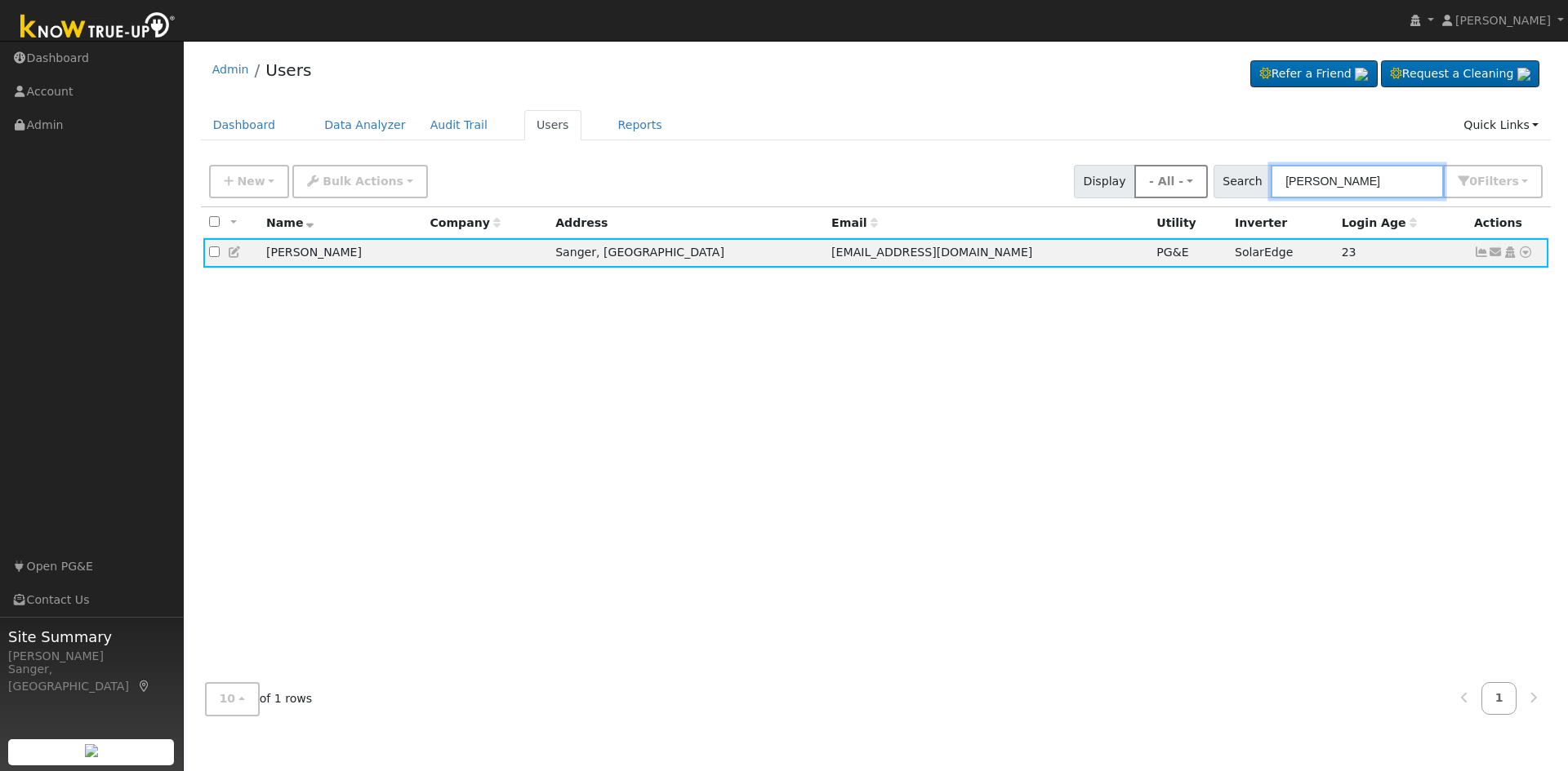
drag, startPoint x: 1378, startPoint y: 177, endPoint x: 1221, endPoint y: 191, distance: 157.6
click at [1221, 191] on div "New Add User Quick Add Quick Connect Quick Convert Lead Bulk Actions Send Email…" at bounding box center [875, 178] width 1340 height 39
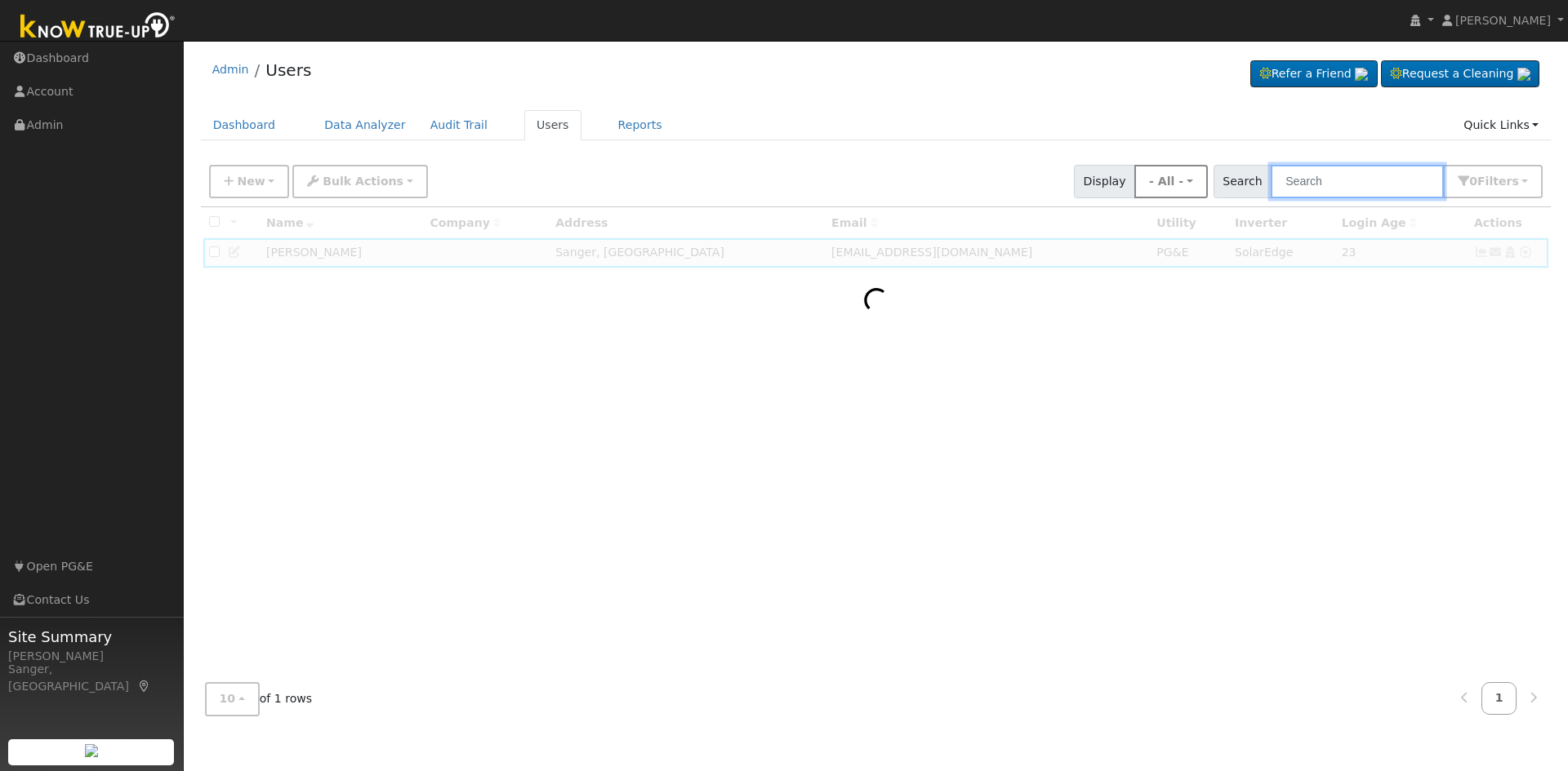
paste input "[PERSON_NAME]"
type input "[PERSON_NAME]"
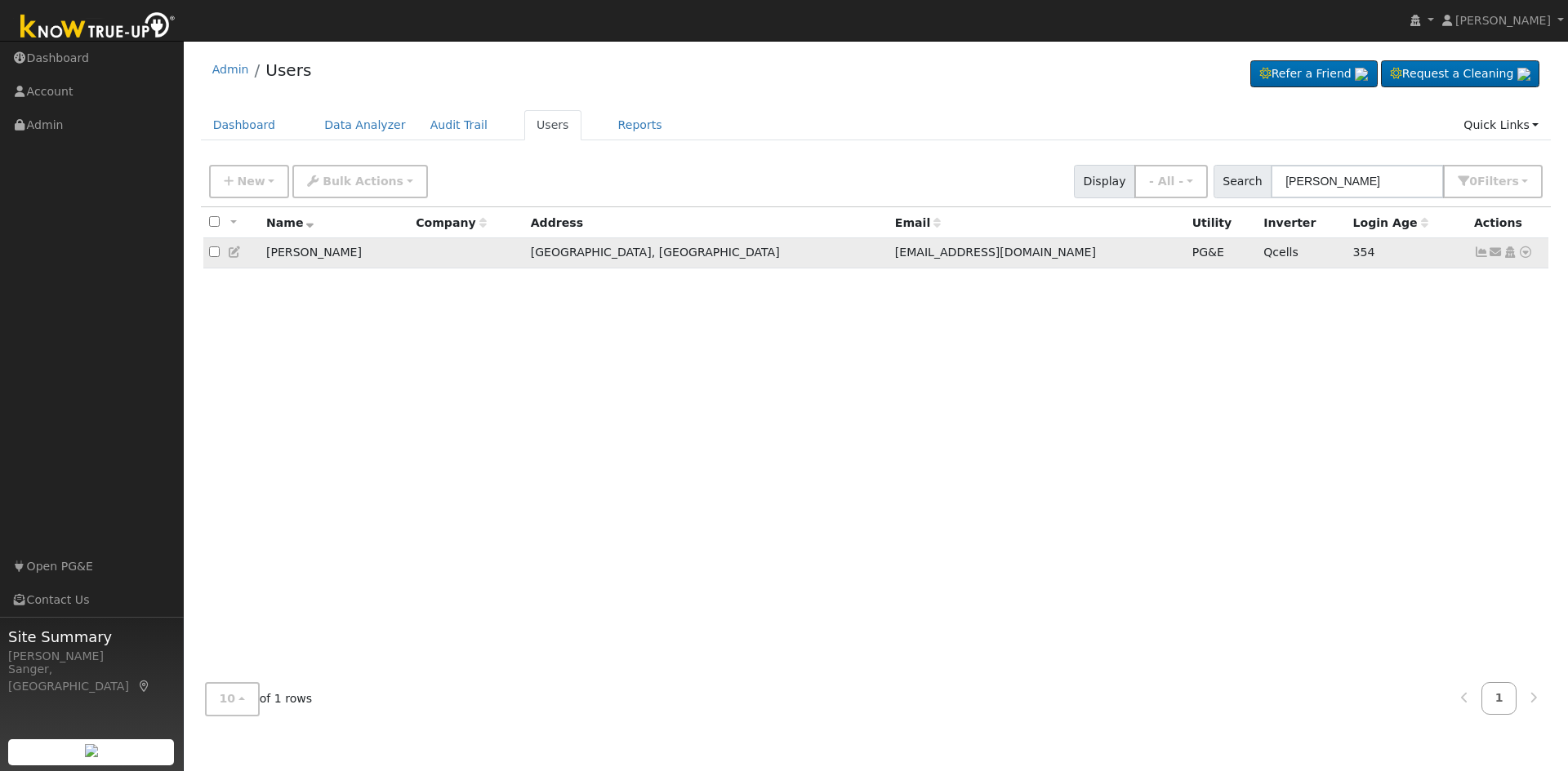
click at [1480, 256] on icon at bounding box center [1481, 252] width 14 height 12
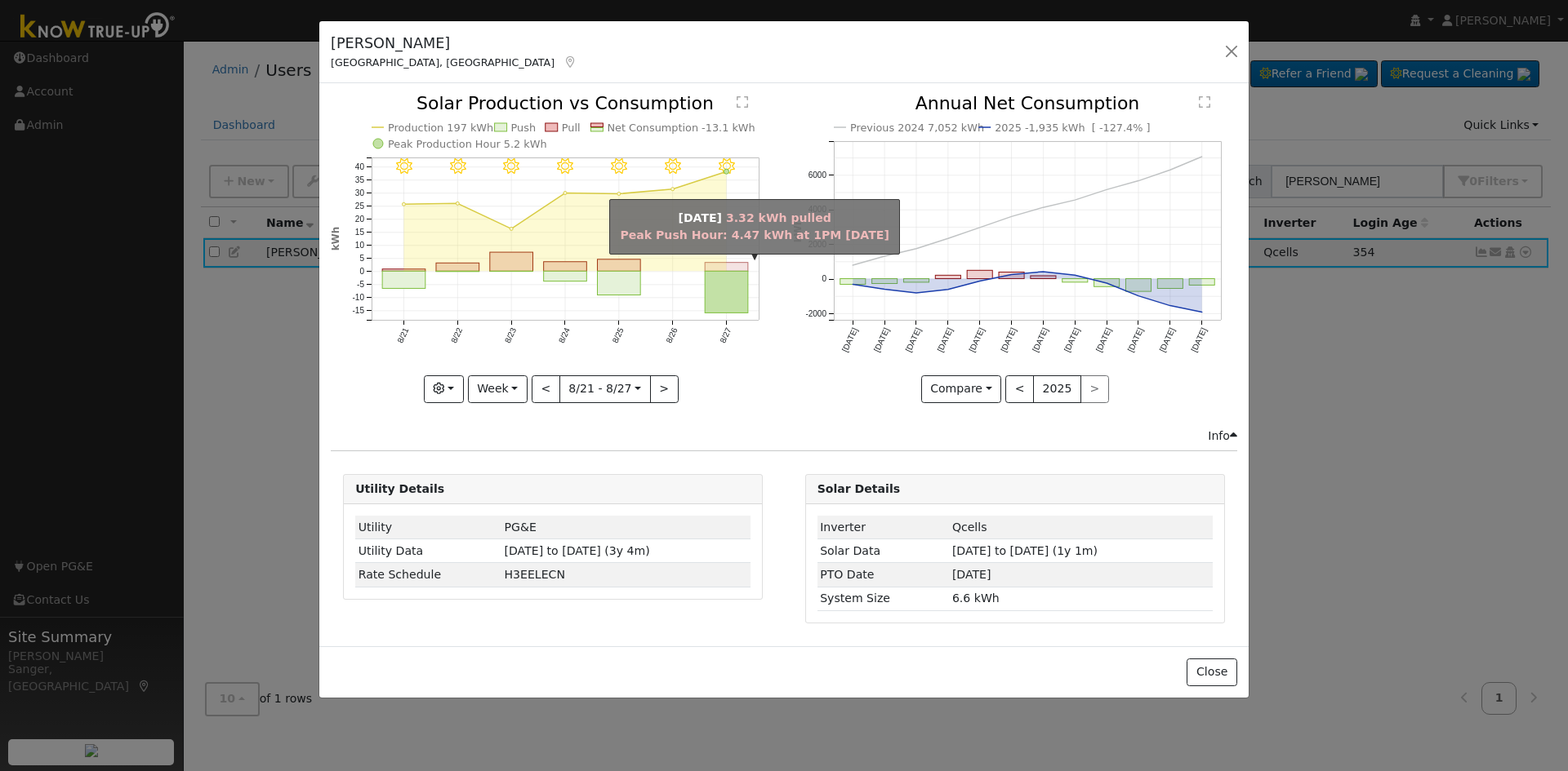
click at [730, 265] on rect "onclick=""" at bounding box center [727, 268] width 43 height 9
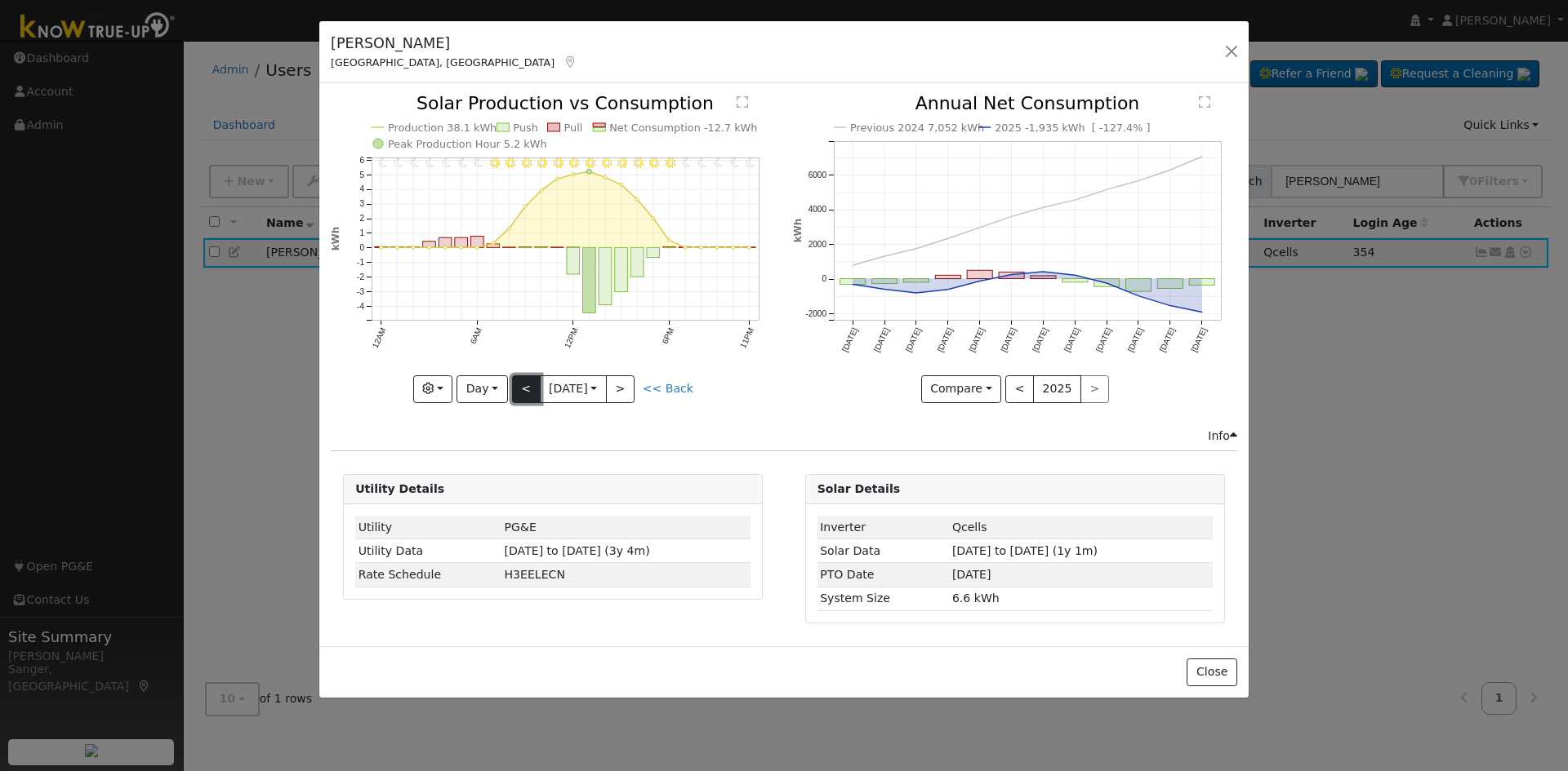
click at [524, 385] on button "<" at bounding box center [526, 389] width 29 height 28
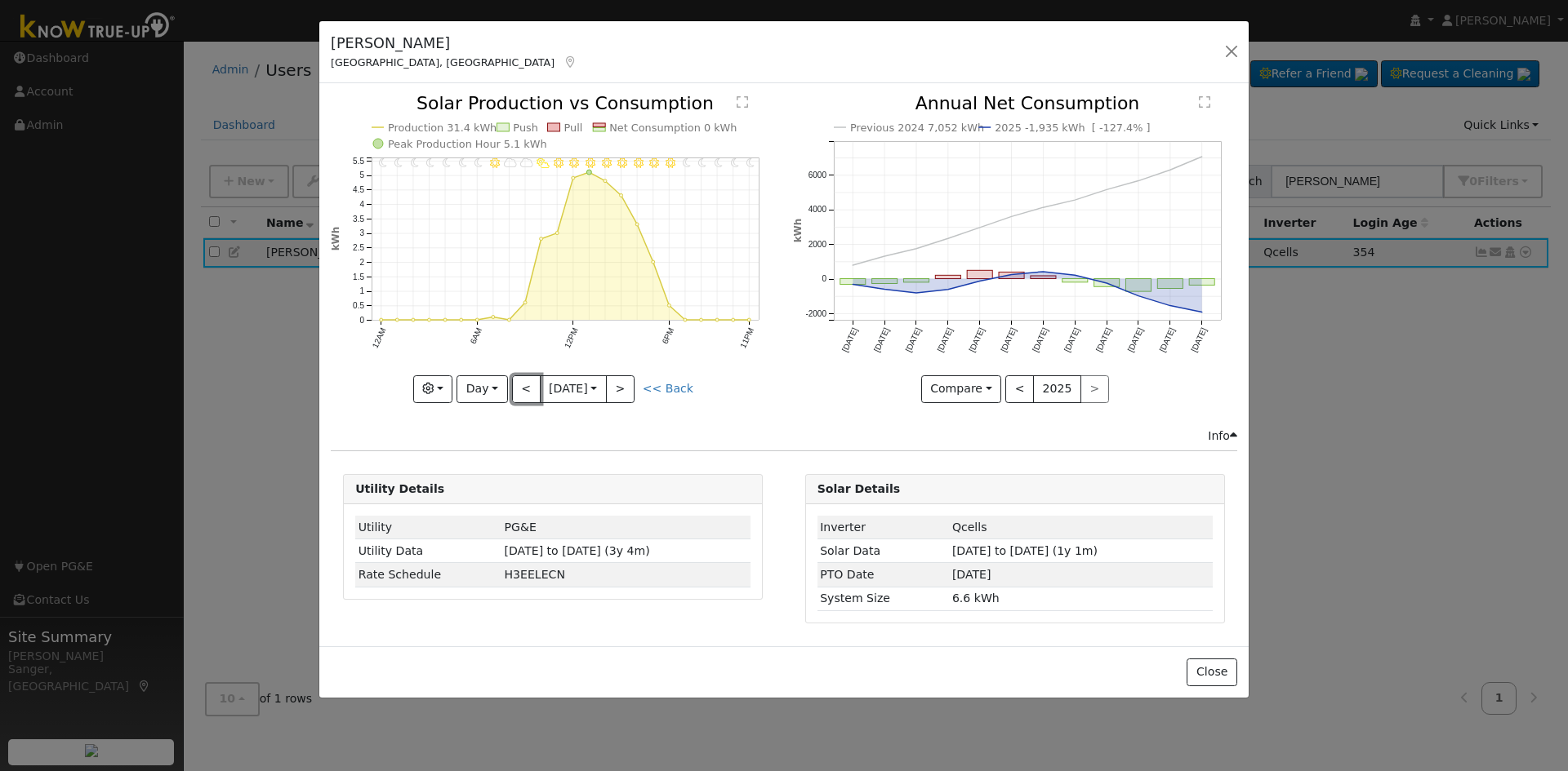
click at [528, 390] on button "<" at bounding box center [526, 389] width 29 height 28
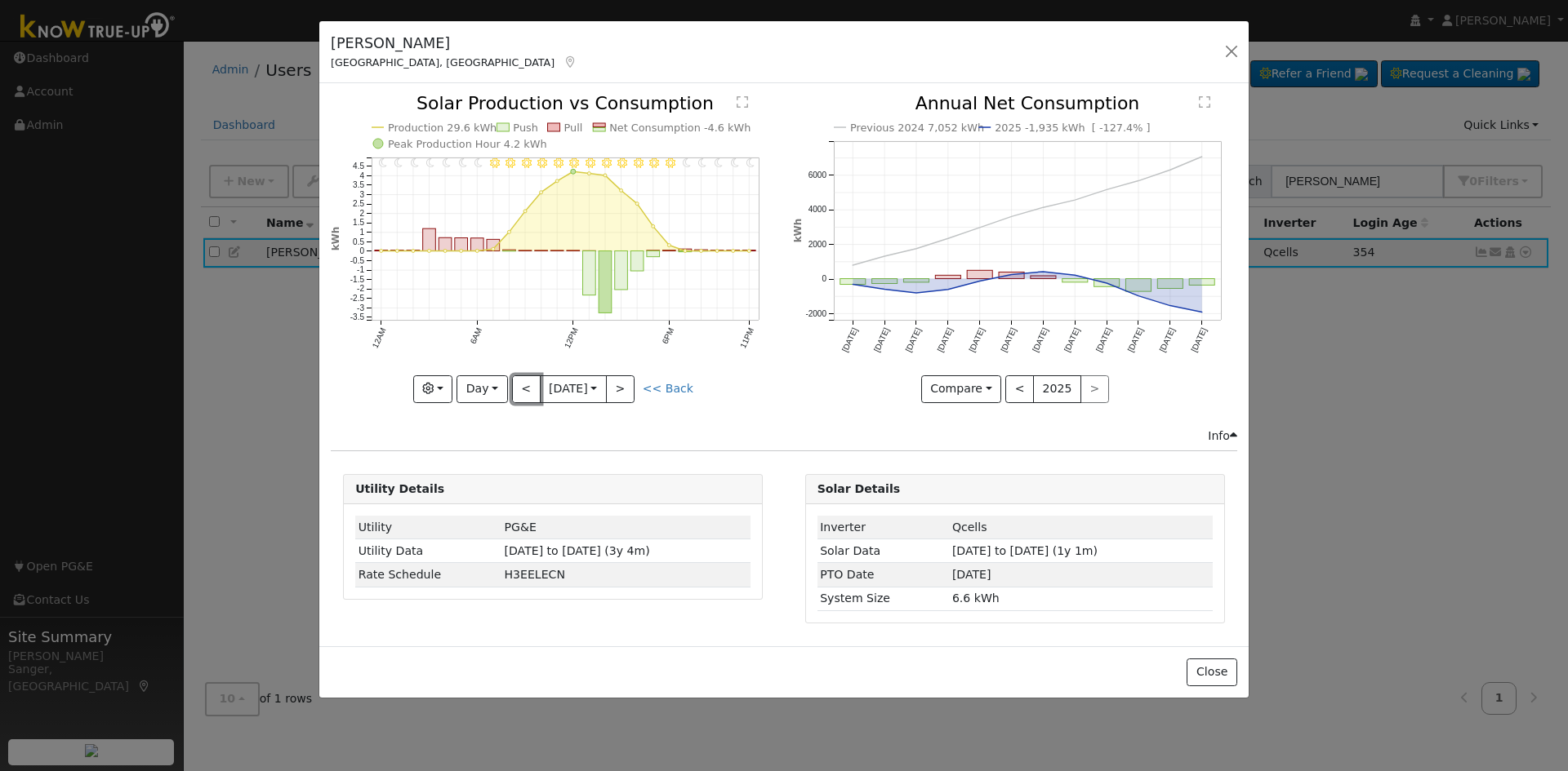
click at [522, 390] on button "<" at bounding box center [526, 389] width 29 height 28
click at [522, 386] on button "<" at bounding box center [526, 389] width 29 height 28
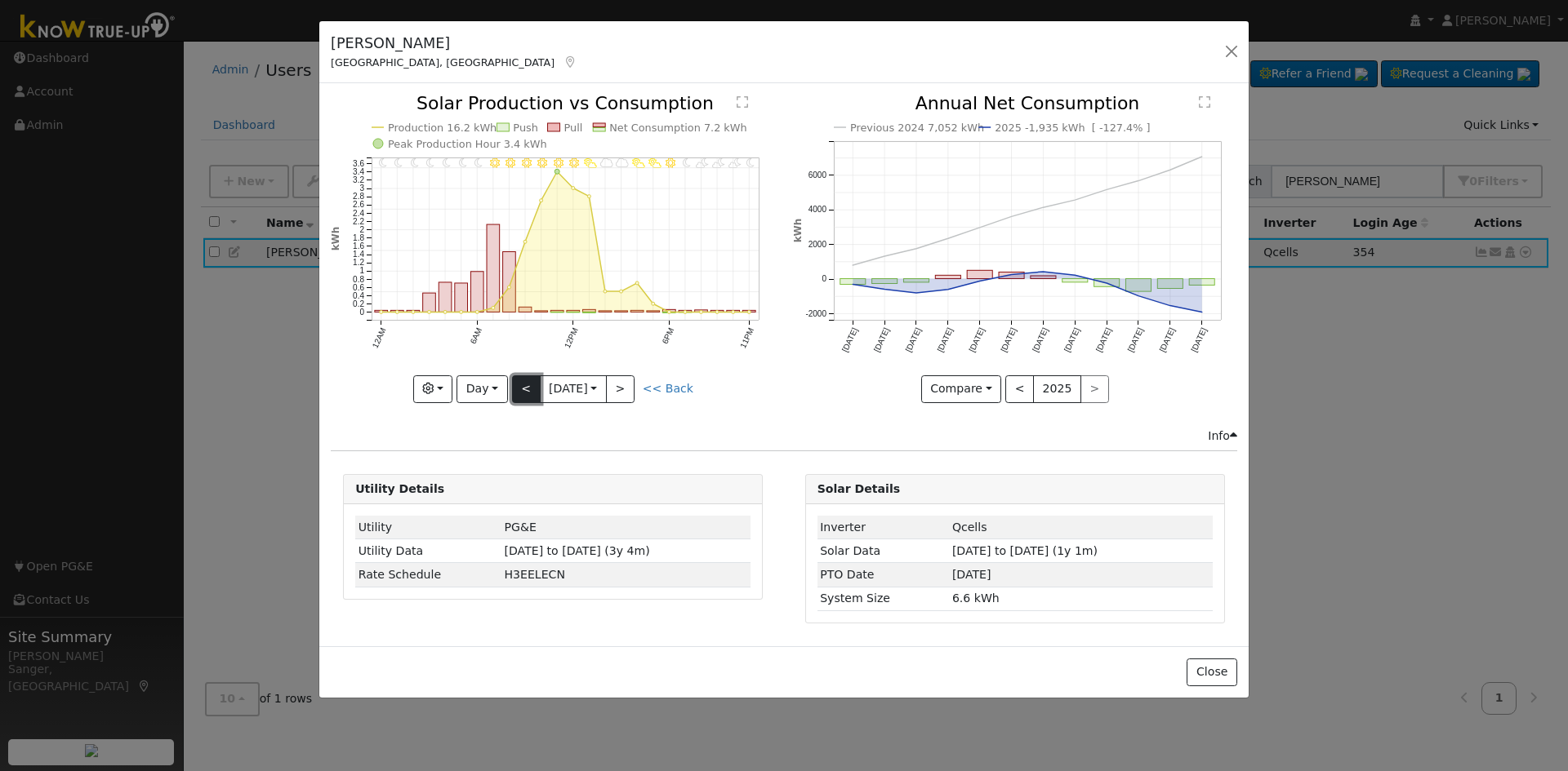
click at [526, 385] on button "<" at bounding box center [526, 389] width 29 height 28
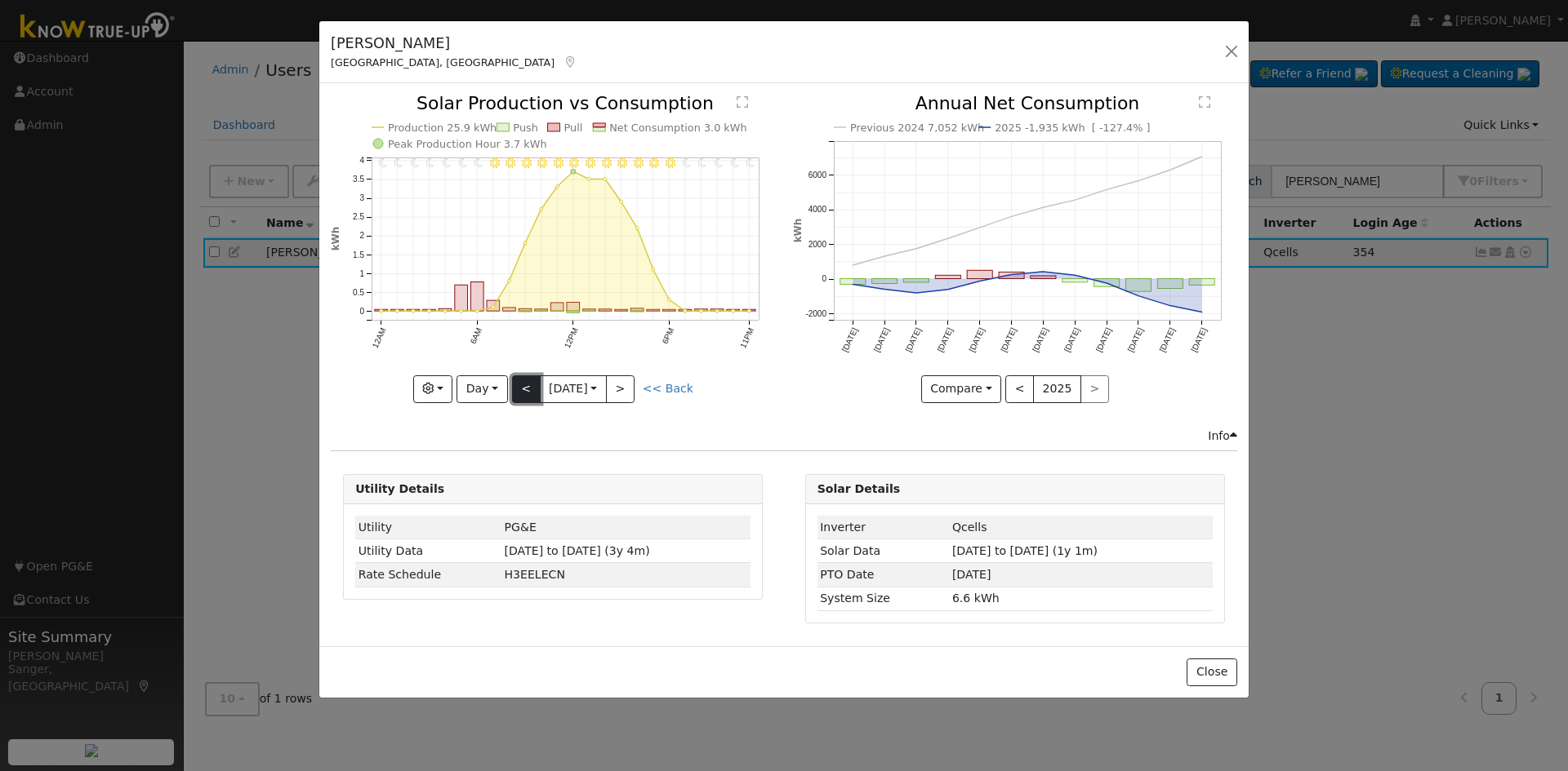
click at [526, 385] on button "<" at bounding box center [526, 389] width 29 height 28
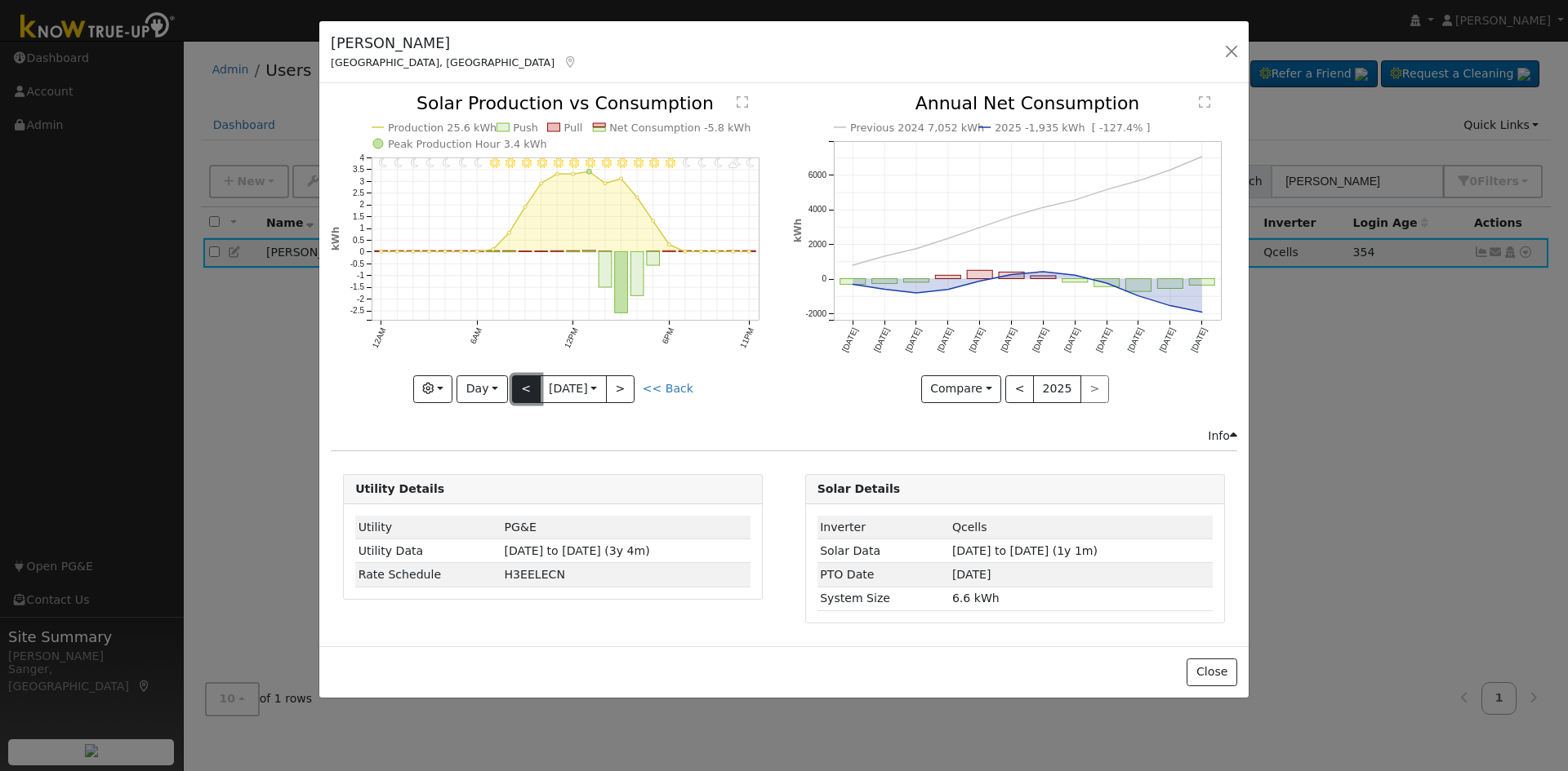
click at [521, 387] on button "<" at bounding box center [526, 389] width 29 height 28
click at [521, 386] on button "<" at bounding box center [526, 389] width 29 height 28
type input "[DATE]"
click at [1232, 50] on button "button" at bounding box center [1232, 52] width 23 height 23
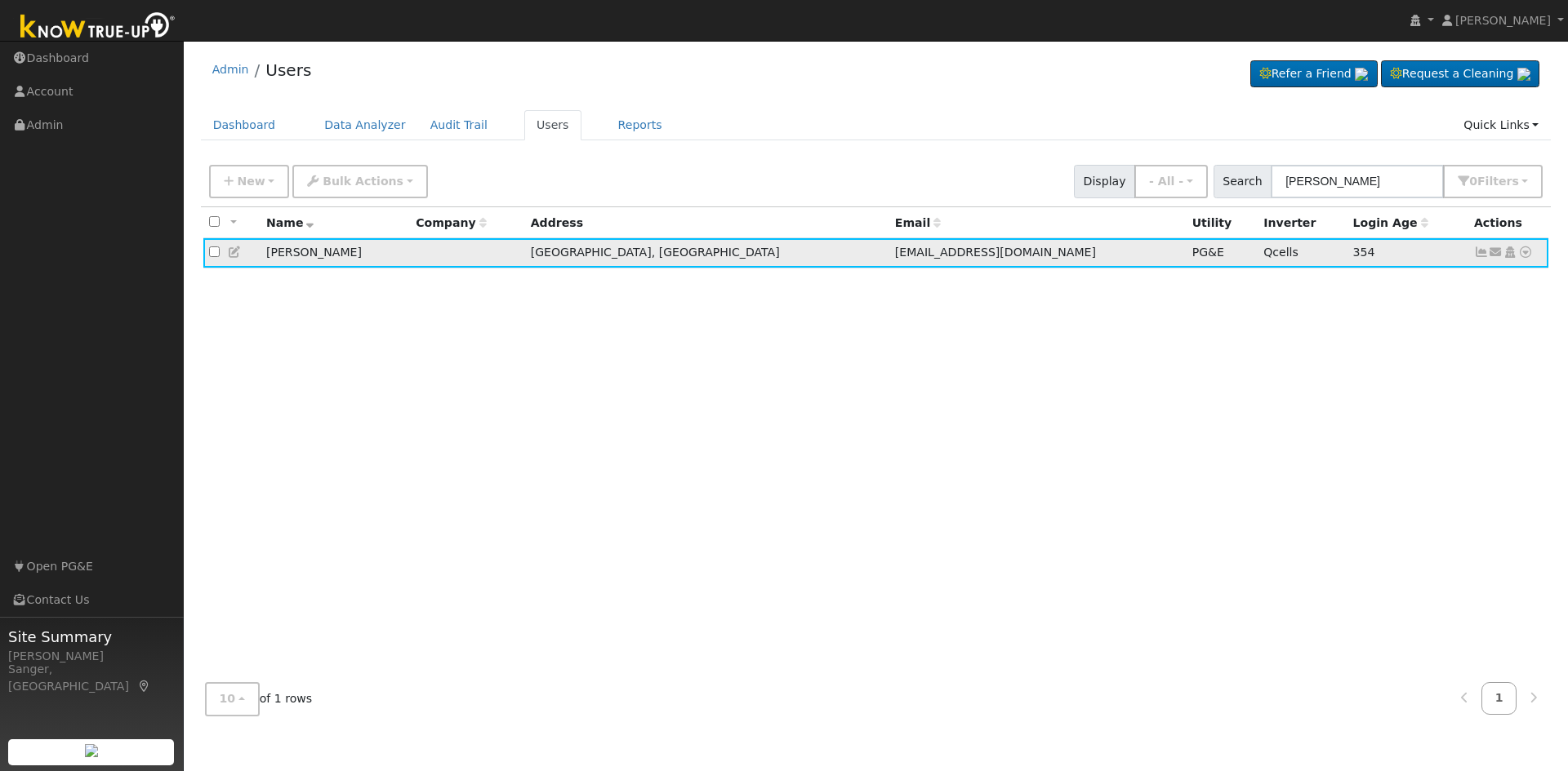
click at [230, 253] on icon at bounding box center [235, 252] width 14 height 12
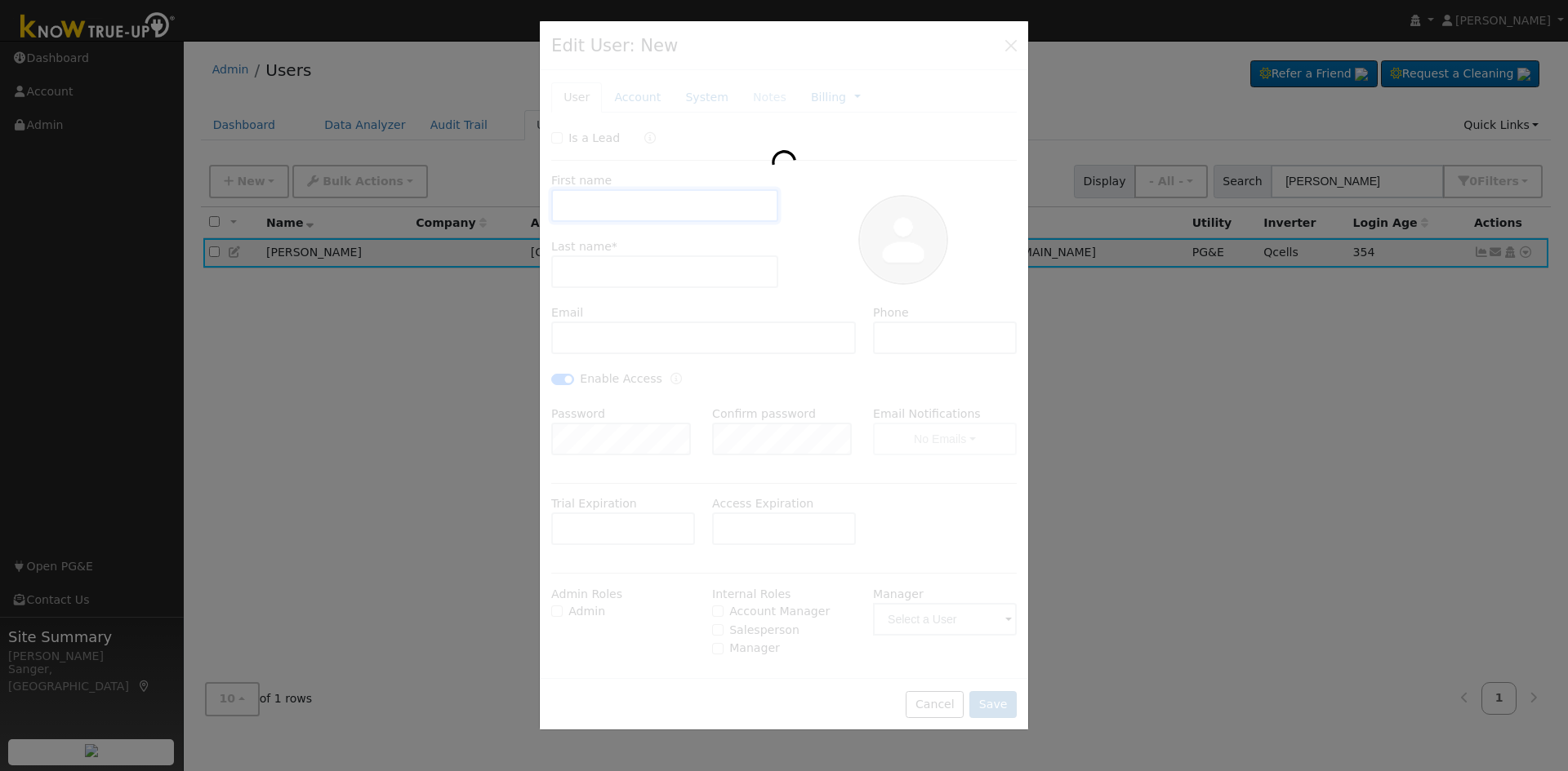
type input "[DATE]"
type input "[PERSON_NAME]"
type input "[EMAIL_ADDRESS][DOMAIN_NAME]"
type input "2086801664"
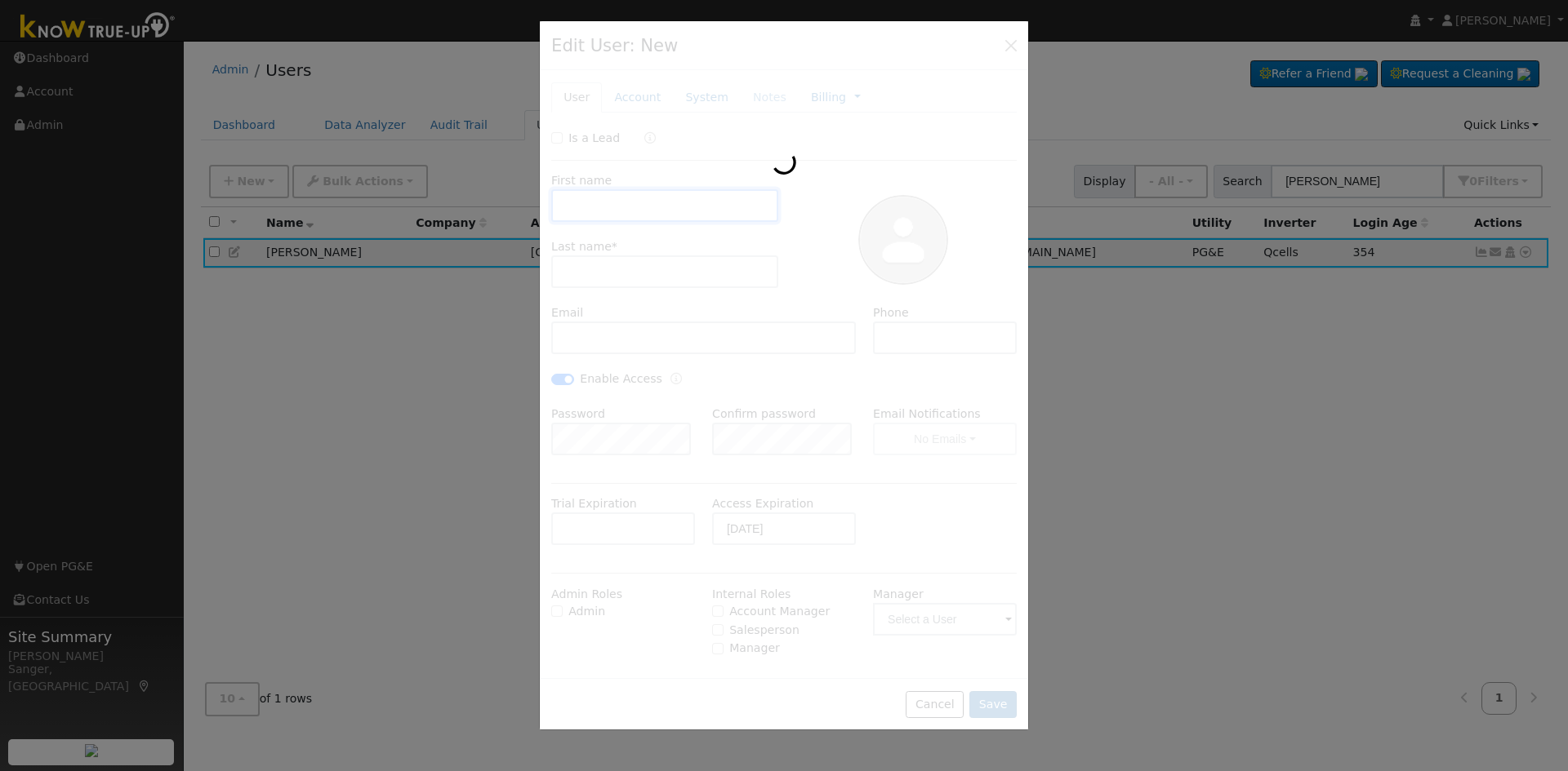
checkbox input "true"
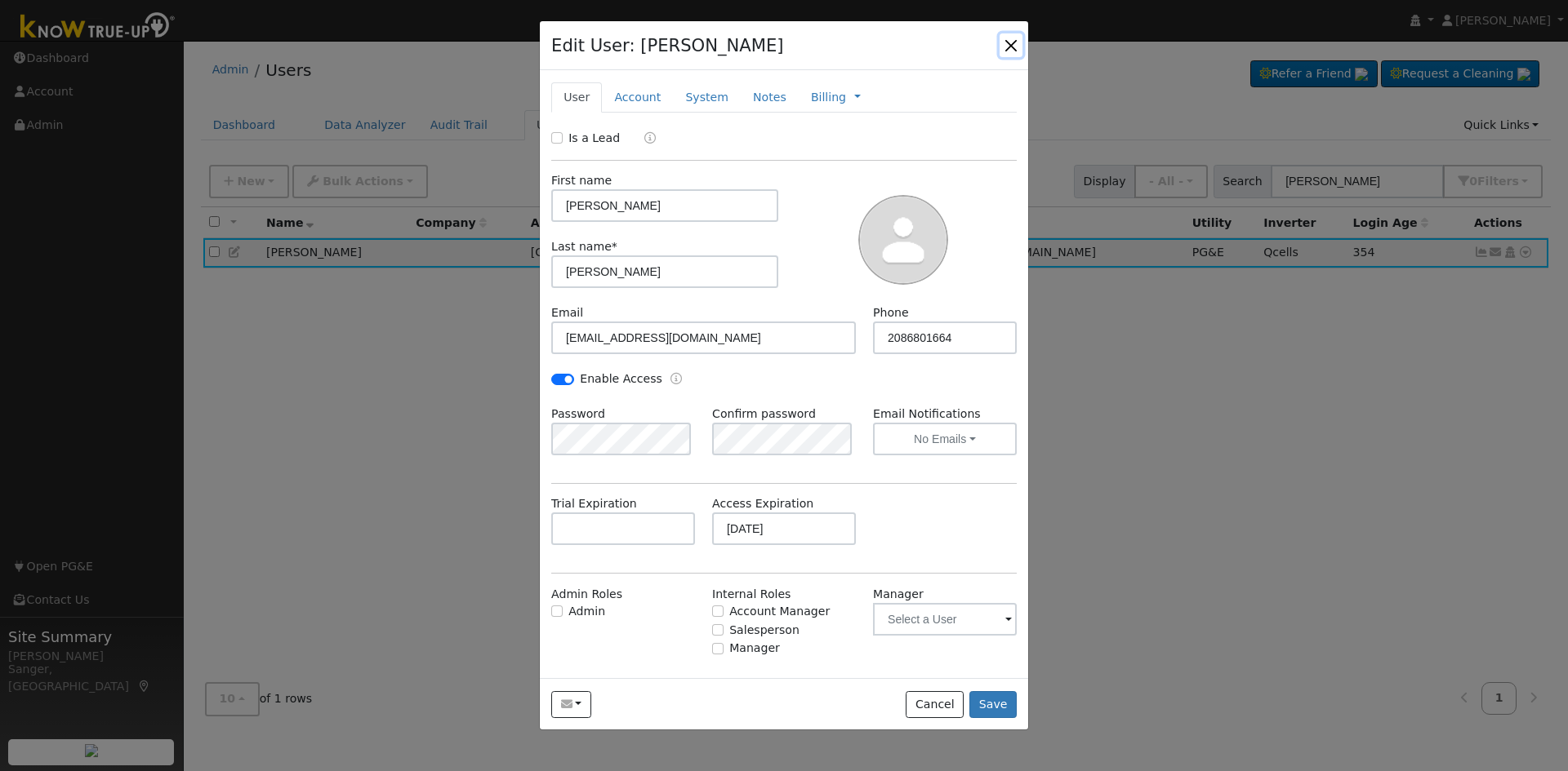
click at [1013, 42] on button "button" at bounding box center [1012, 46] width 23 height 23
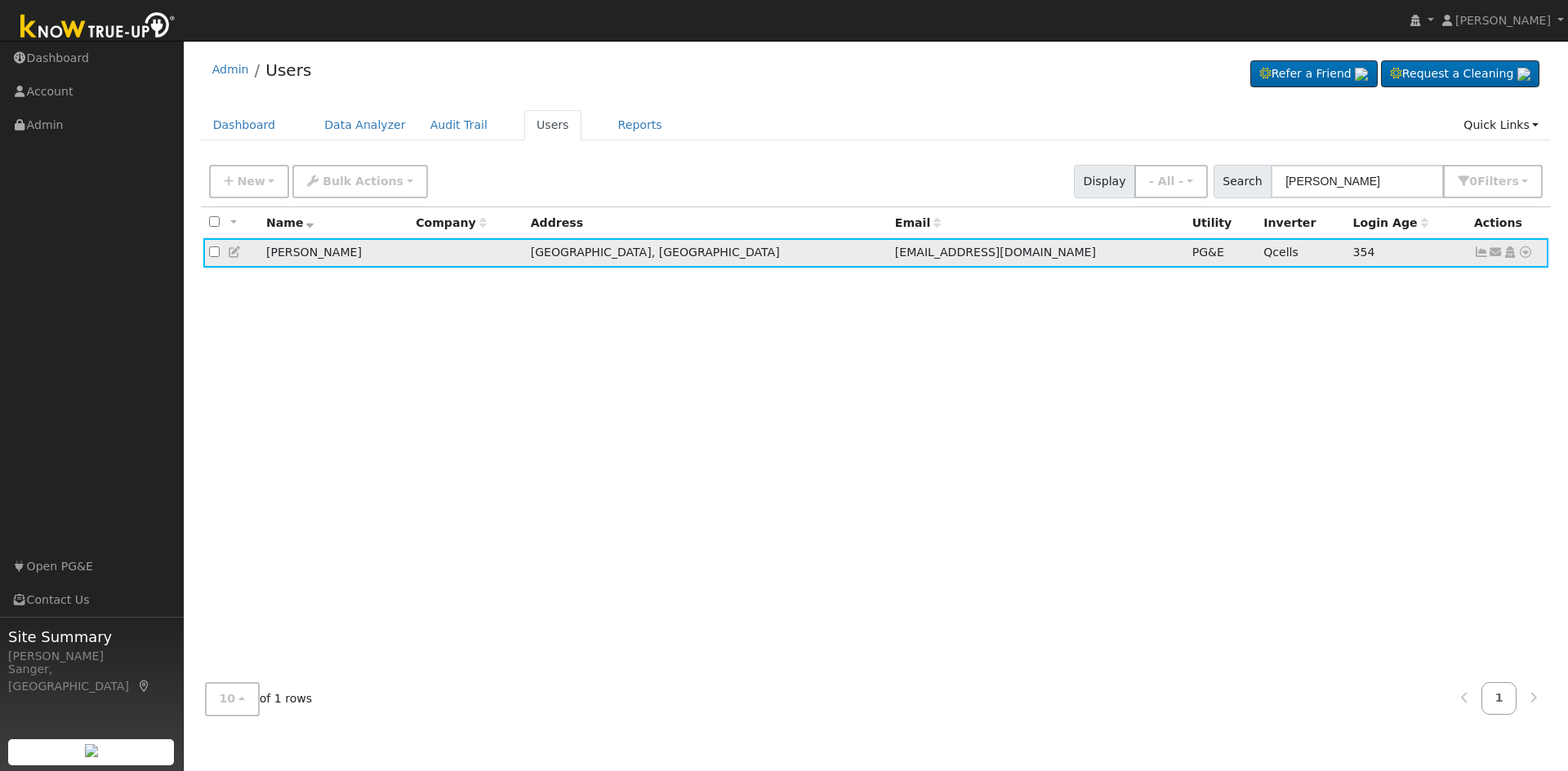
click at [1479, 253] on icon at bounding box center [1481, 252] width 14 height 12
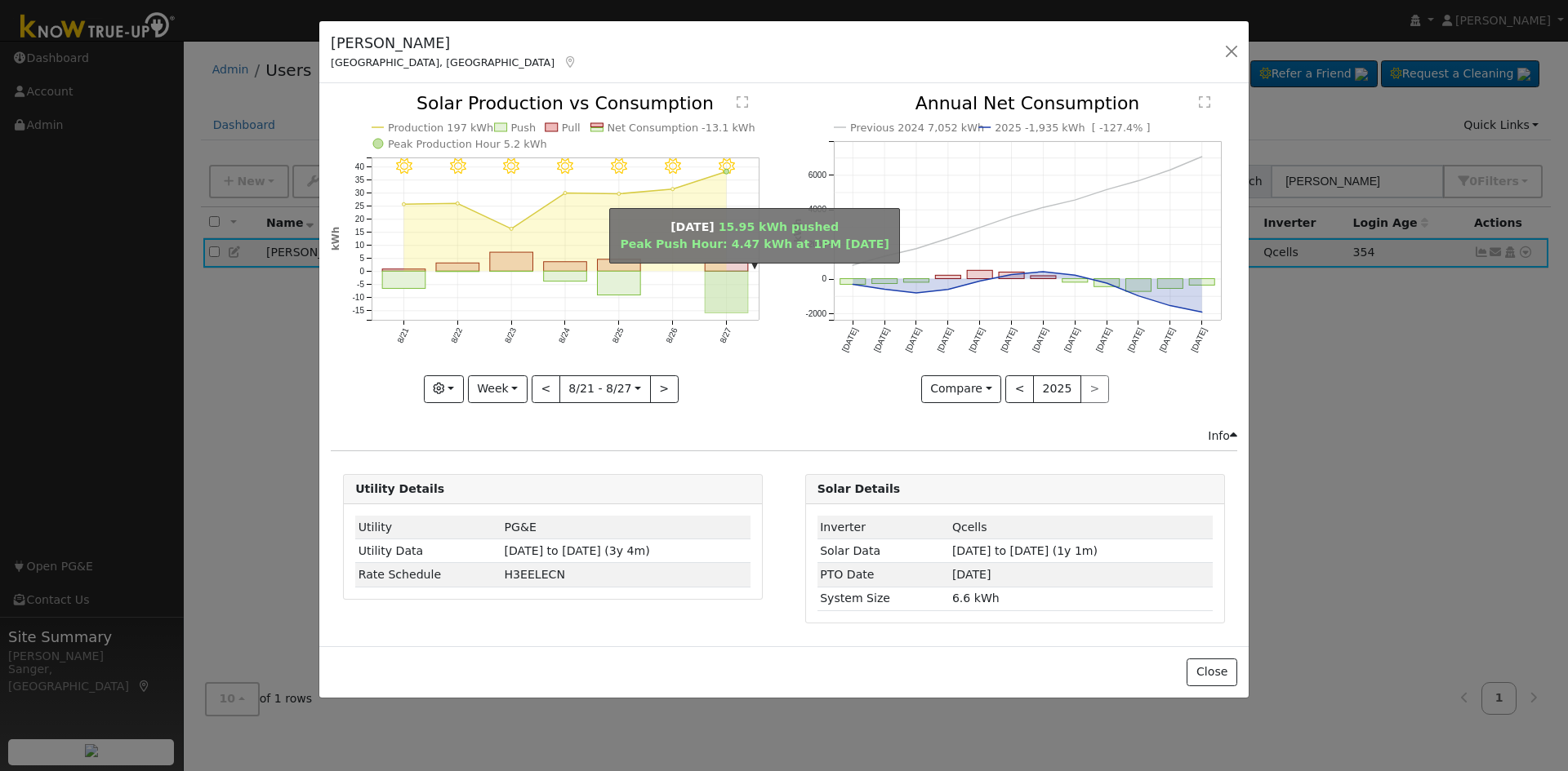
click at [724, 302] on rect "onclick=""" at bounding box center [727, 293] width 43 height 42
type input "[DATE]"
